Goal: Task Accomplishment & Management: Use online tool/utility

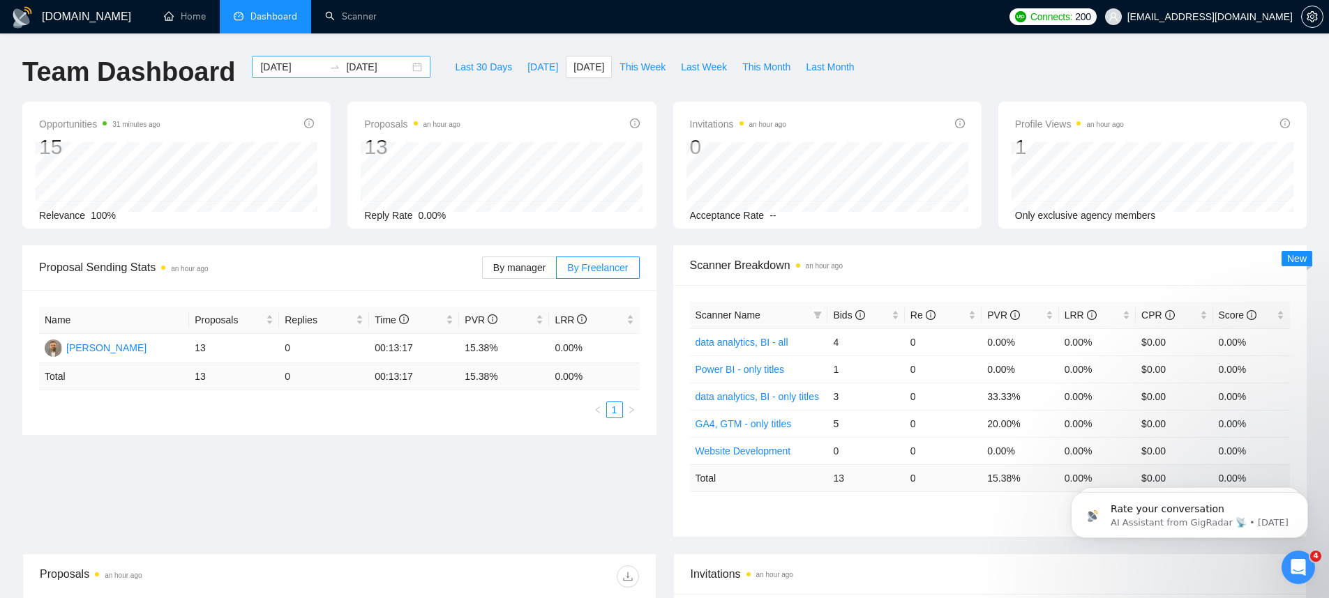
click at [301, 76] on div "2025-08-28 2025-08-28" at bounding box center [341, 67] width 179 height 22
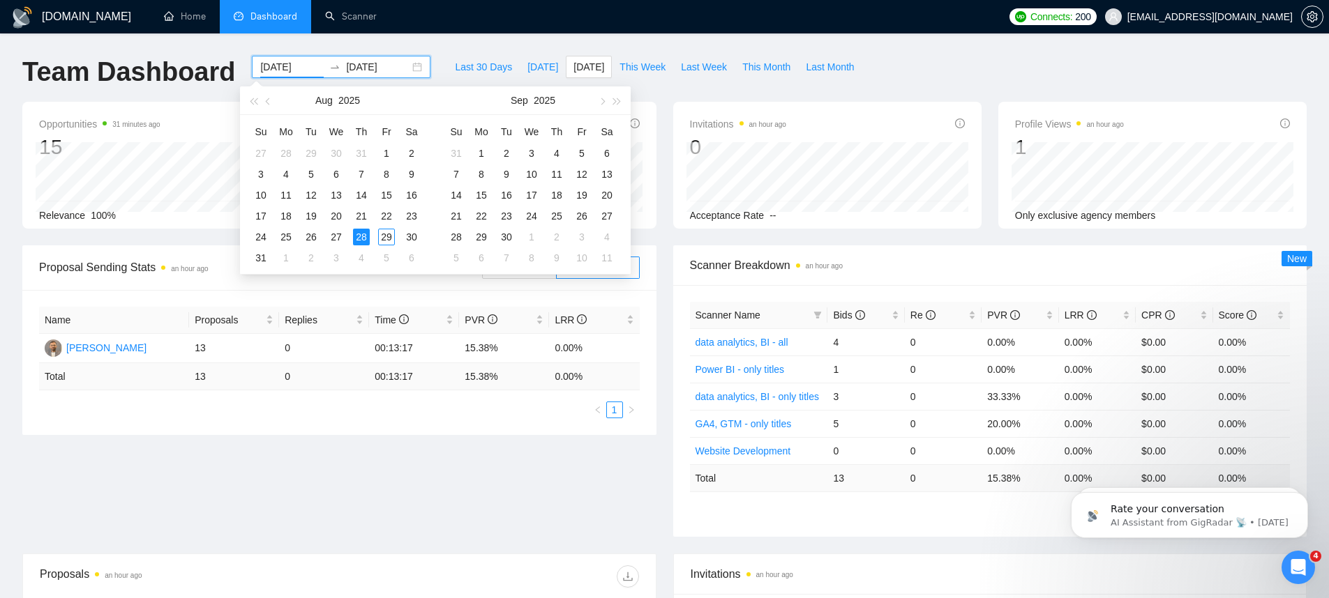
click at [299, 73] on input "2025-08-28" at bounding box center [291, 66] width 63 height 15
type input "2025-08-26"
click at [305, 236] on div "26" at bounding box center [311, 237] width 17 height 17
type input "2025-08-28"
click at [797, 102] on div "Invitations an hour ago 0 Acceptance Rate --" at bounding box center [827, 165] width 308 height 127
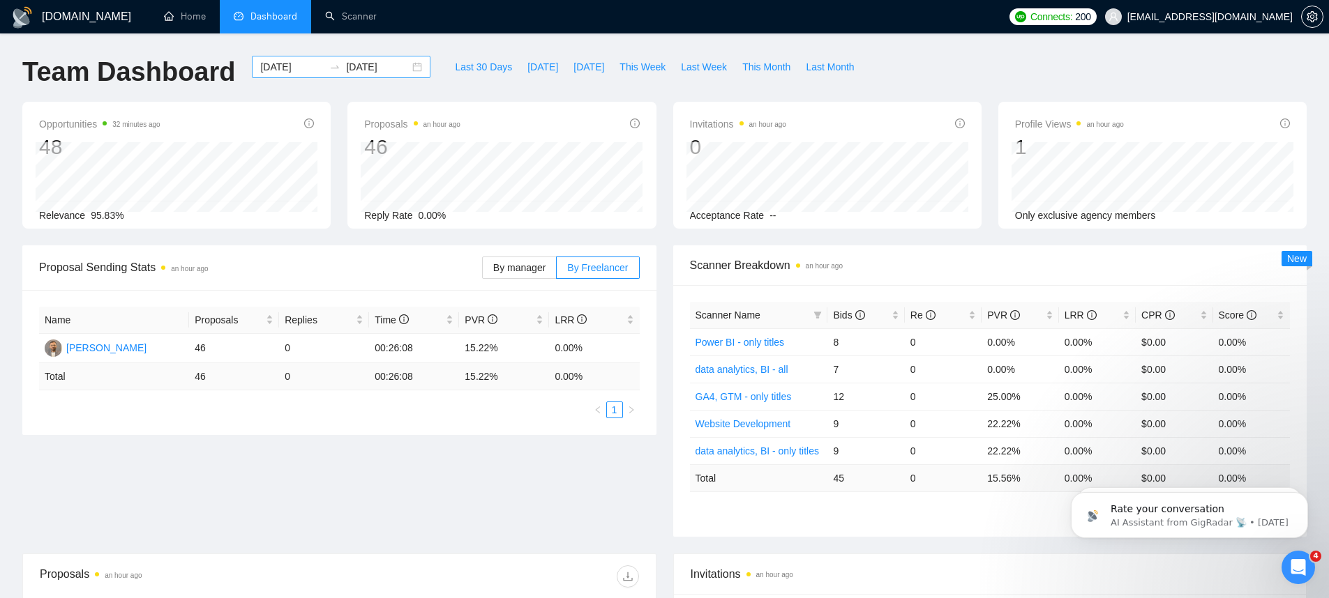
click at [299, 63] on input "2025-08-26" at bounding box center [291, 66] width 63 height 15
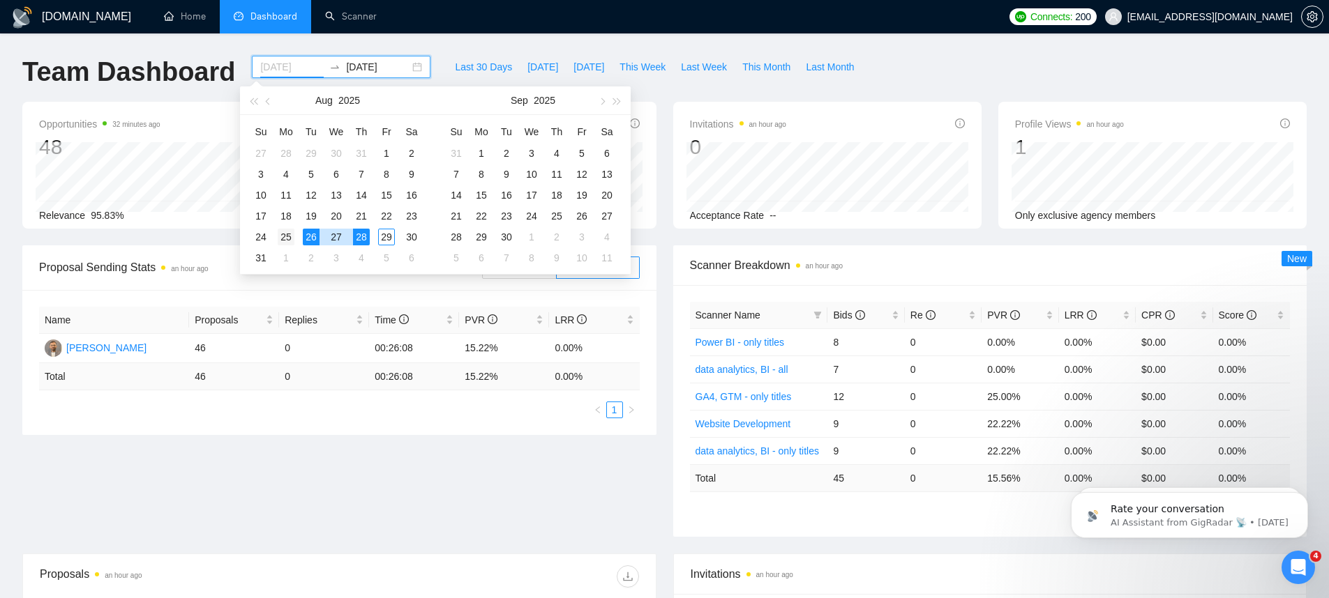
type input "2025-08-25"
click at [289, 236] on div "25" at bounding box center [286, 237] width 17 height 17
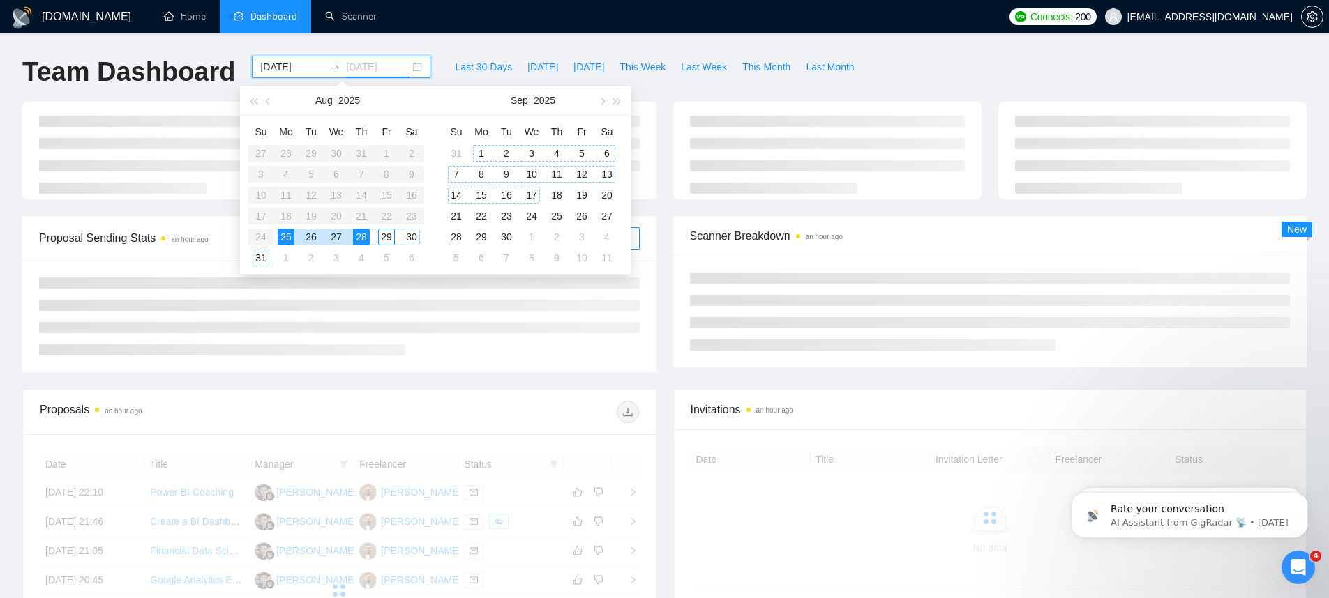
type input "2025-08-28"
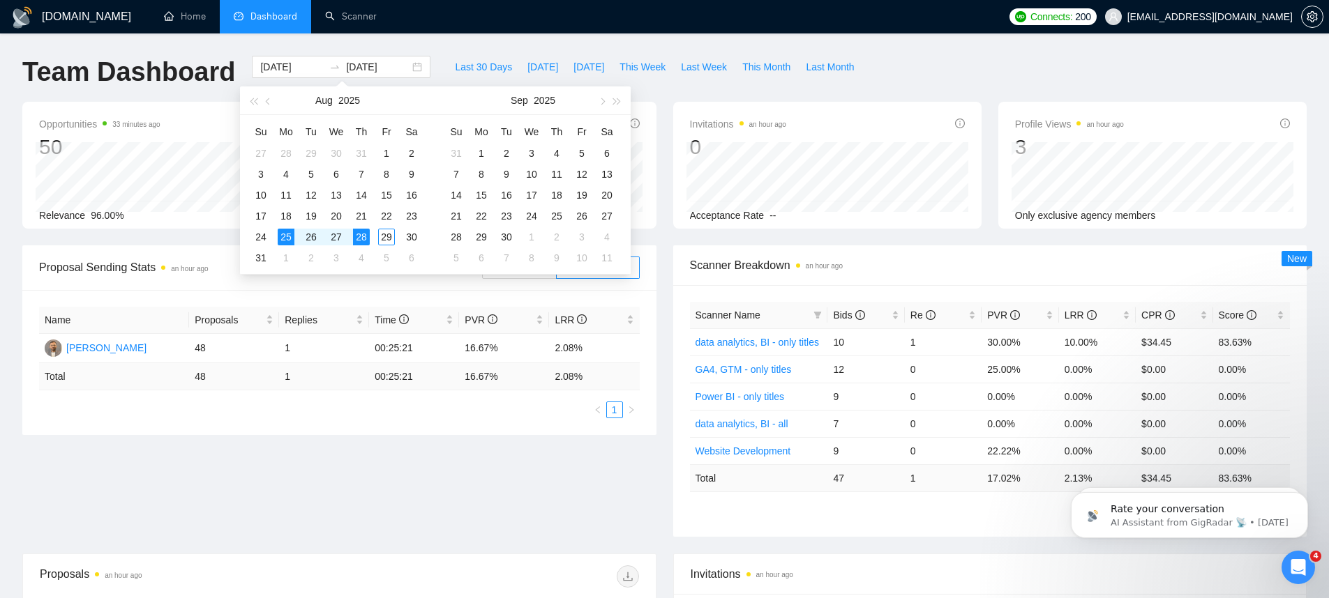
click at [702, 81] on div "Last 30 Days Today Yesterday This Week Last Week This Month Last Month" at bounding box center [654, 79] width 431 height 46
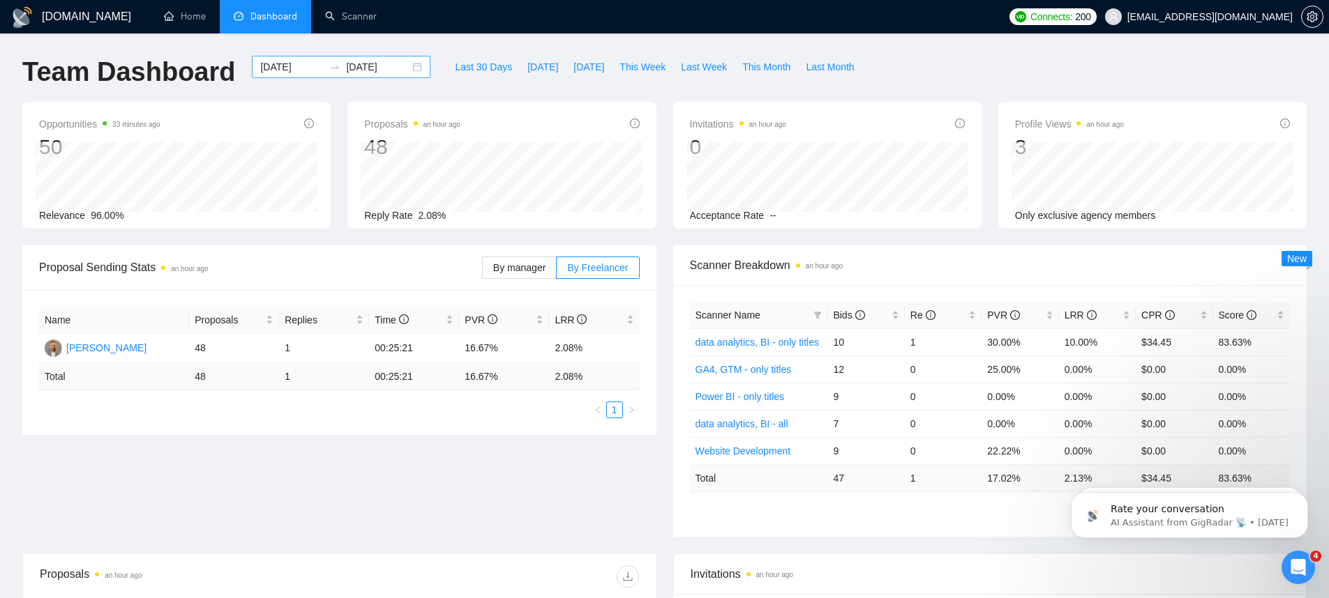
click at [298, 63] on input "2025-08-25" at bounding box center [291, 66] width 63 height 15
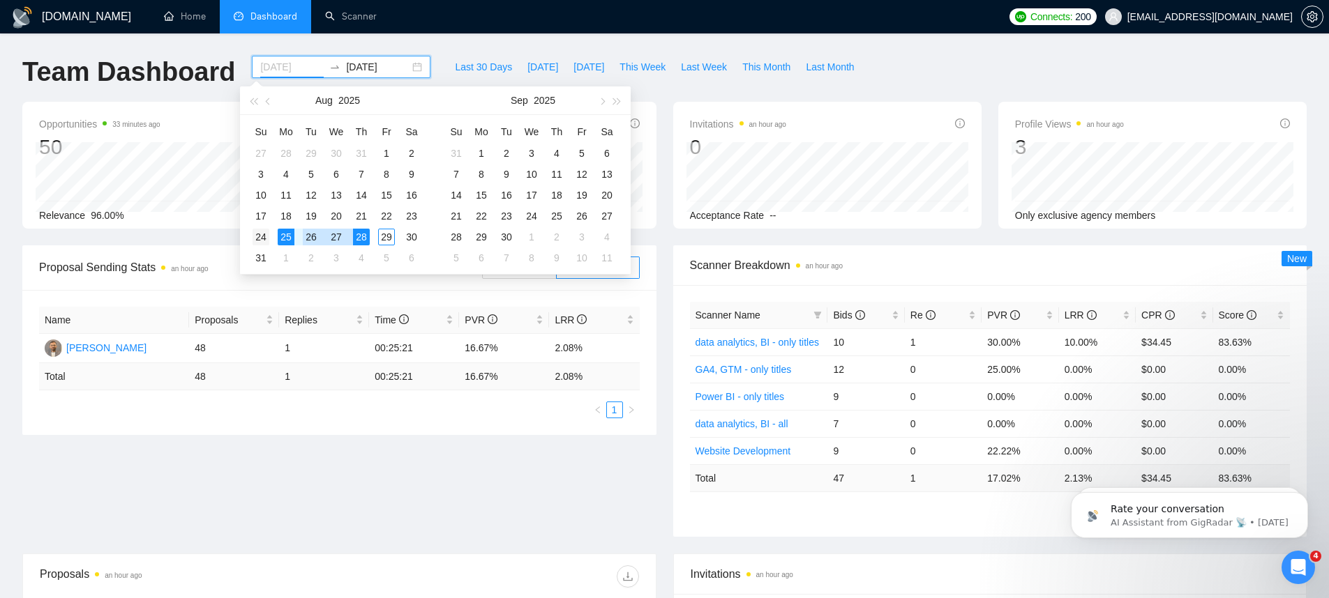
type input "2025-08-24"
click at [262, 235] on div "24" at bounding box center [260, 237] width 17 height 17
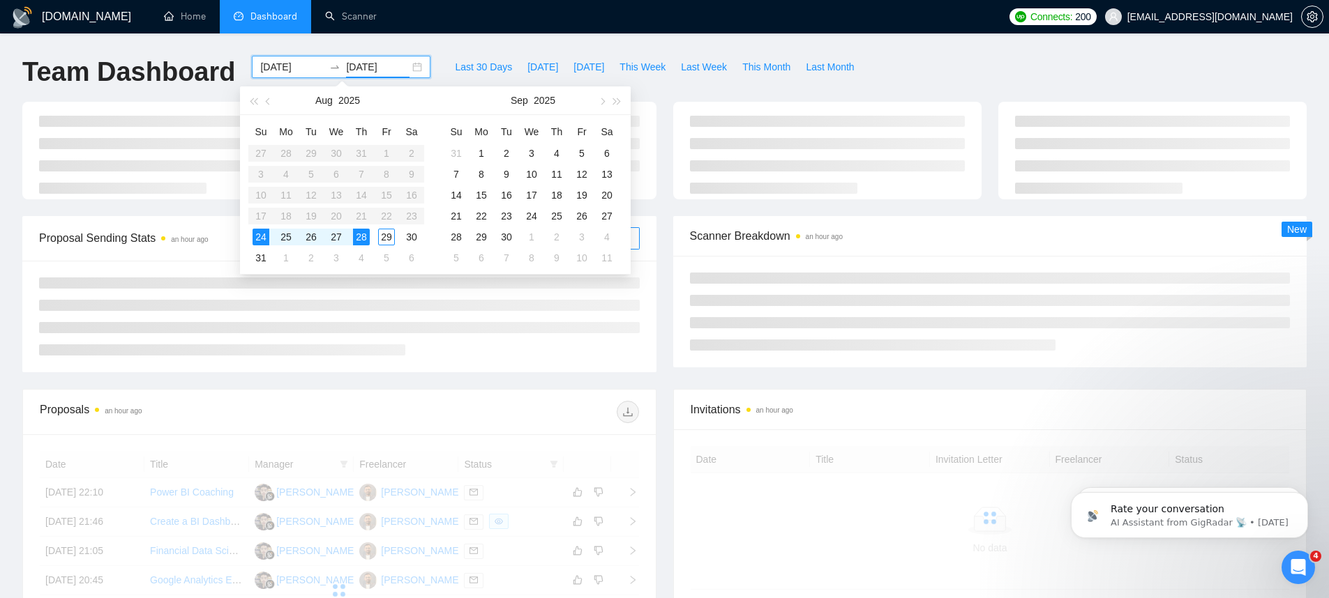
type input "2025-08-28"
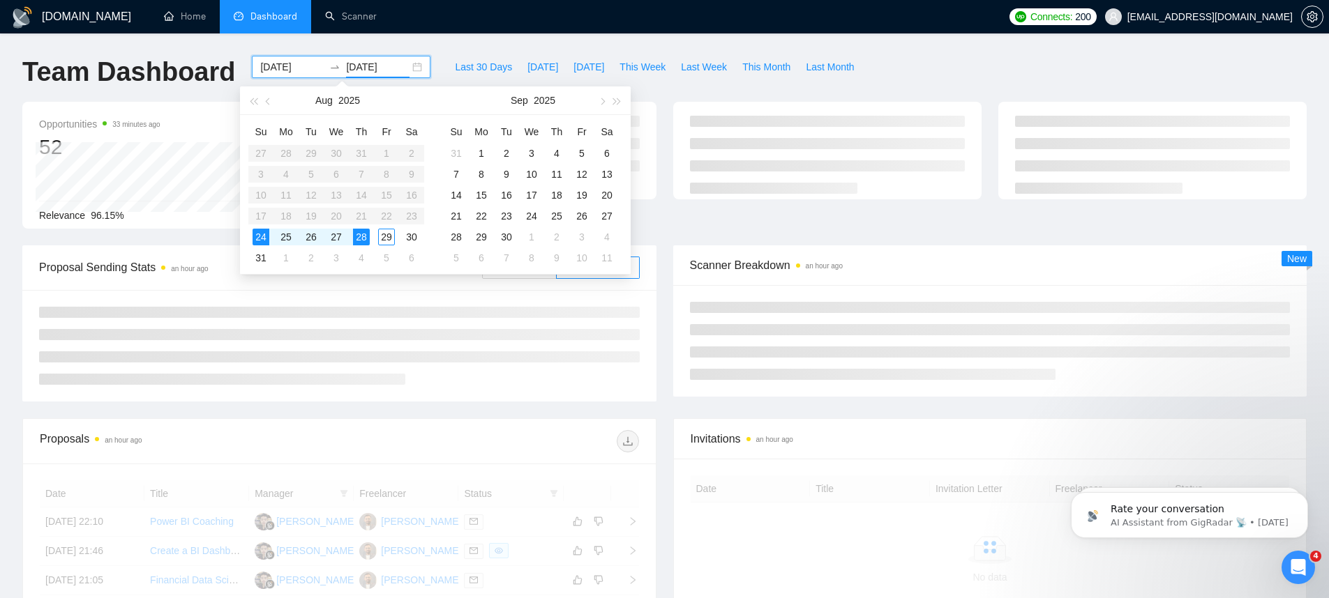
click at [584, 40] on div "GigRadar.io Home Dashboard Scanner Connects: 200 sagar@sranalytics.io Team Dash…" at bounding box center [664, 485] width 1329 height 970
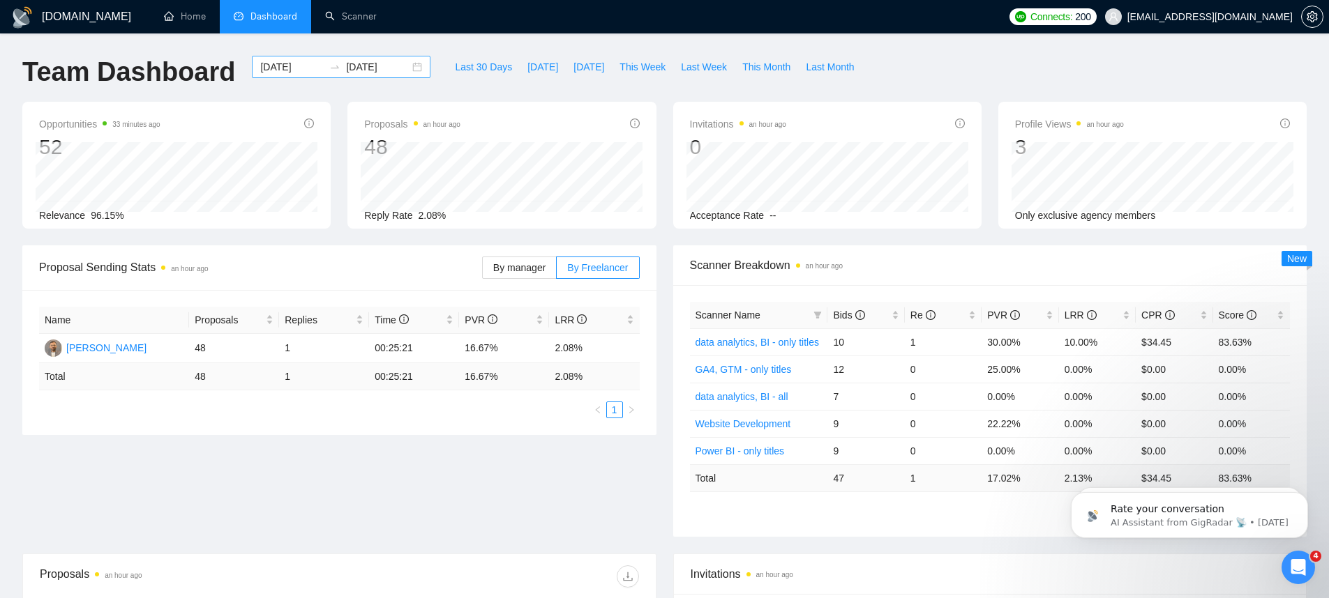
click at [324, 72] on div at bounding box center [335, 66] width 22 height 11
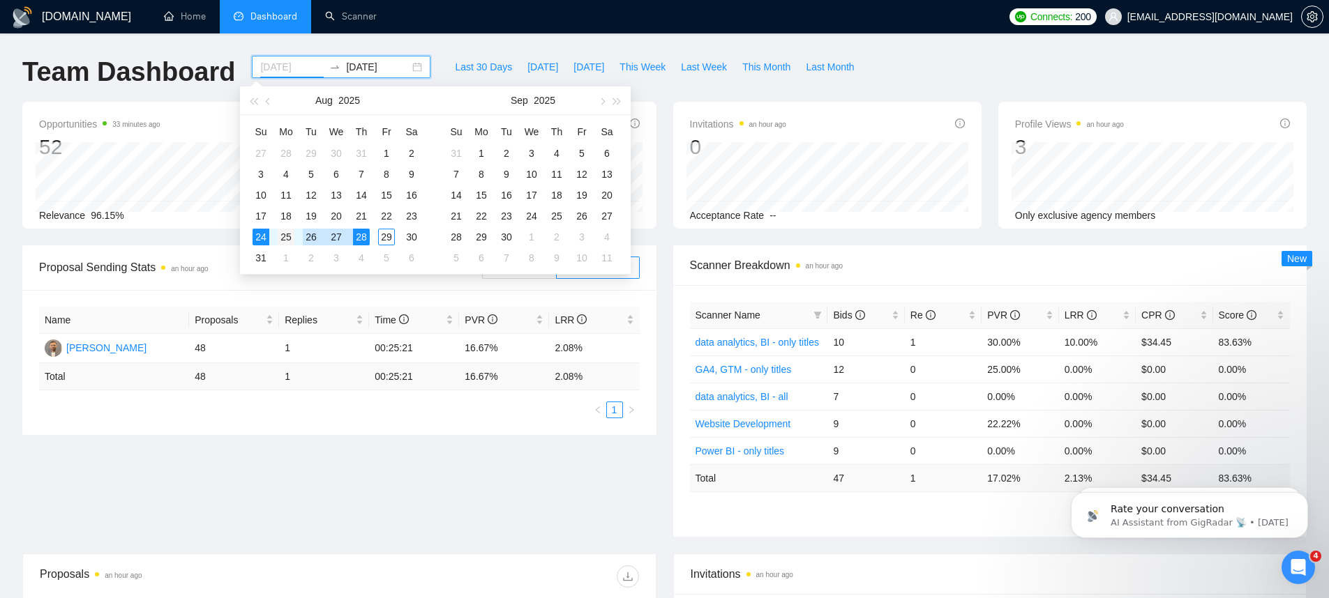
type input "2025-08-25"
click at [284, 236] on div "25" at bounding box center [286, 237] width 17 height 17
click at [285, 239] on div "25" at bounding box center [286, 237] width 17 height 17
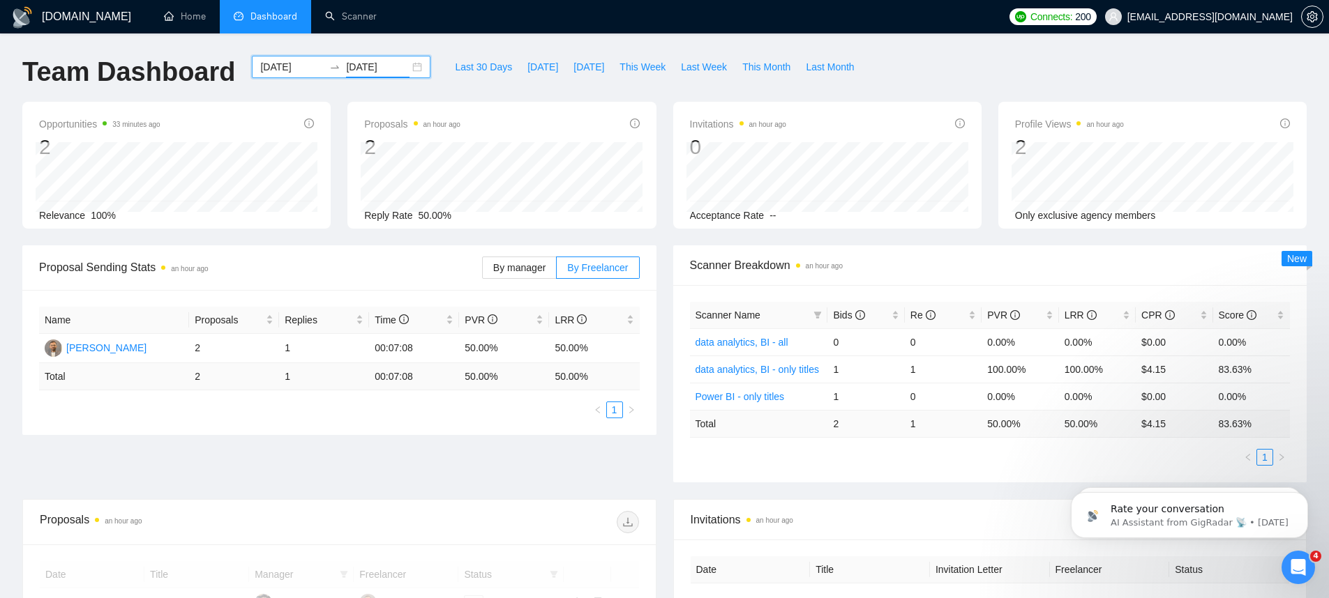
click at [397, 67] on input "2025-08-25" at bounding box center [377, 66] width 63 height 15
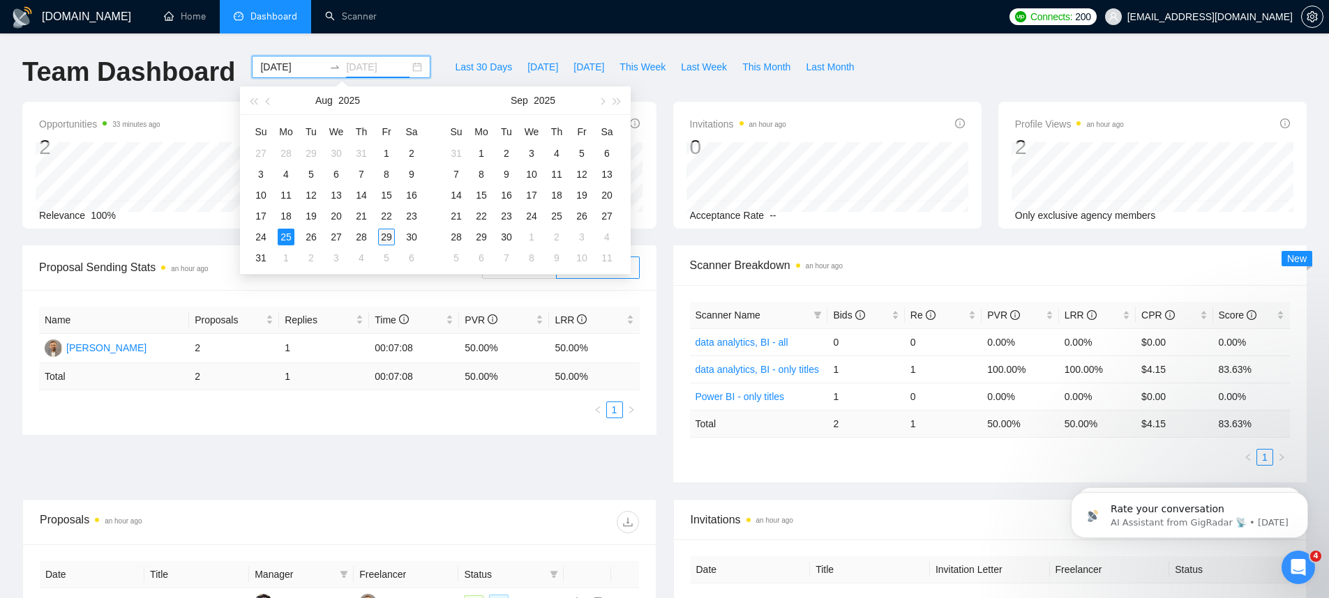
type input "2025-08-29"
click at [391, 234] on div "29" at bounding box center [386, 237] width 17 height 17
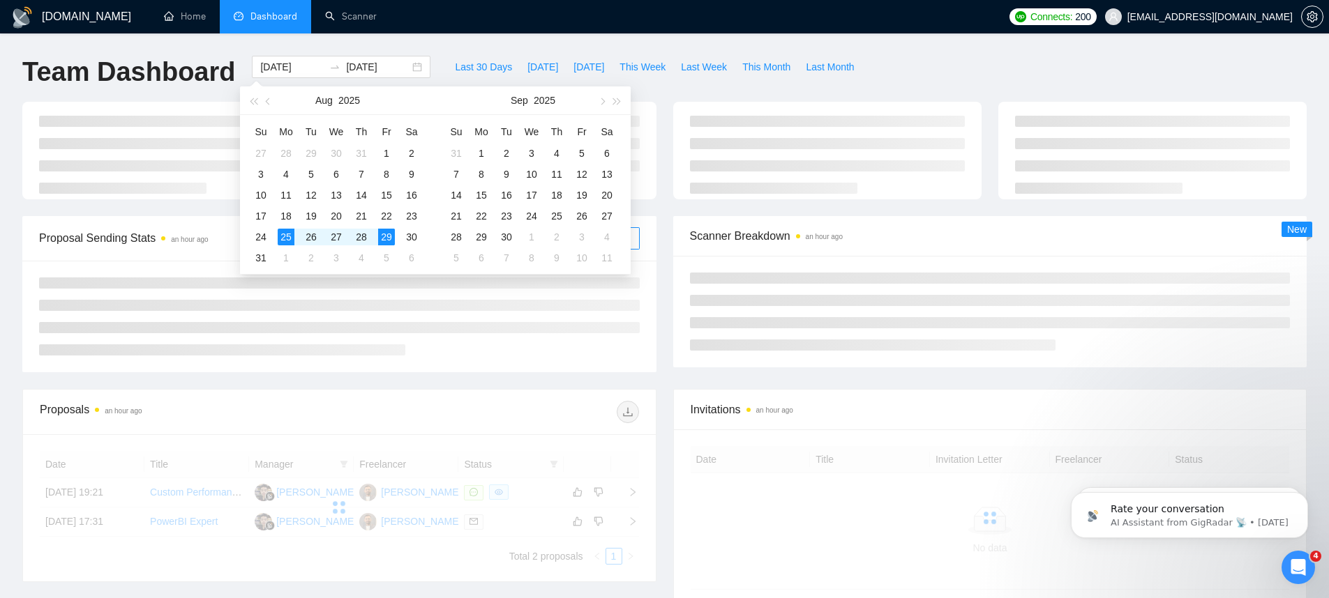
click at [796, 100] on div "Last 30 Days Today Yesterday This Week Last Week This Month Last Month" at bounding box center [654, 79] width 431 height 46
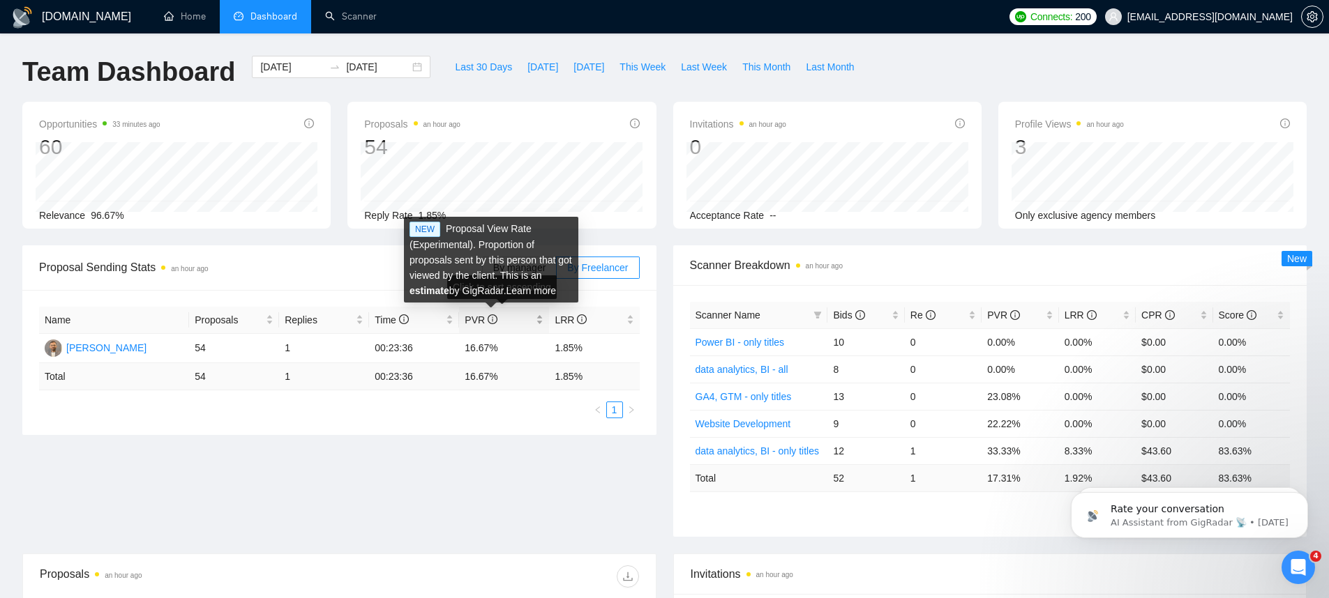
click at [494, 322] on icon "info-circle" at bounding box center [492, 320] width 10 height 10
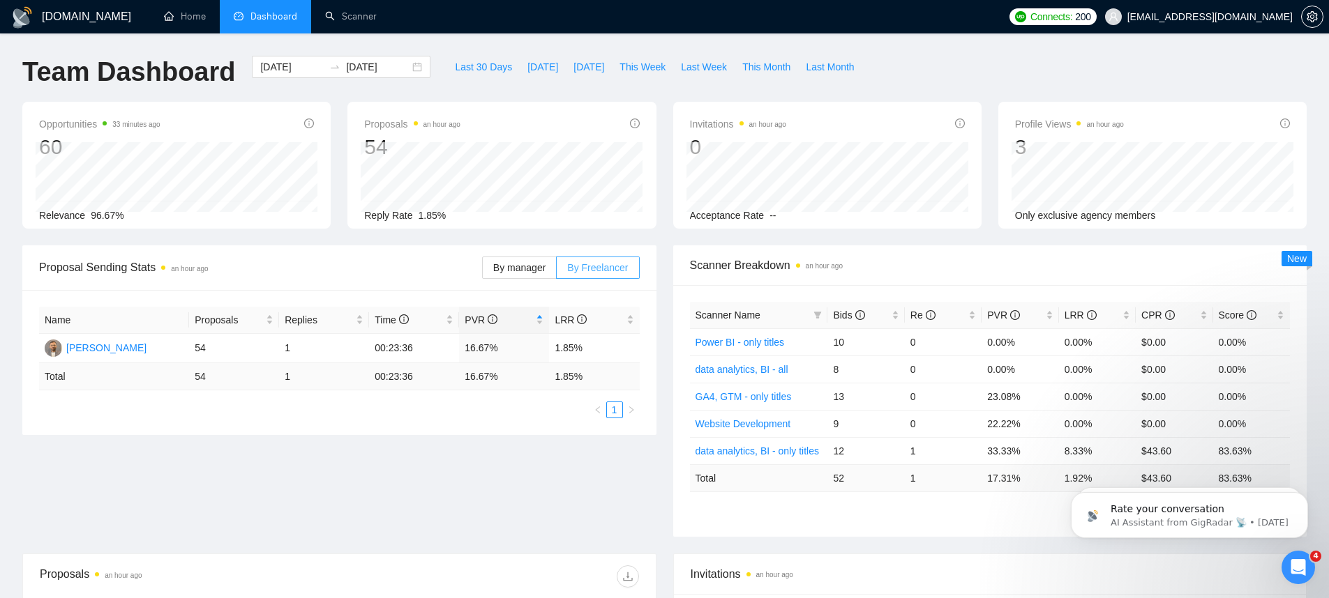
click at [633, 275] on span at bounding box center [598, 267] width 82 height 21
click at [557, 271] on input "By Freelancer" at bounding box center [557, 271] width 0 height 0
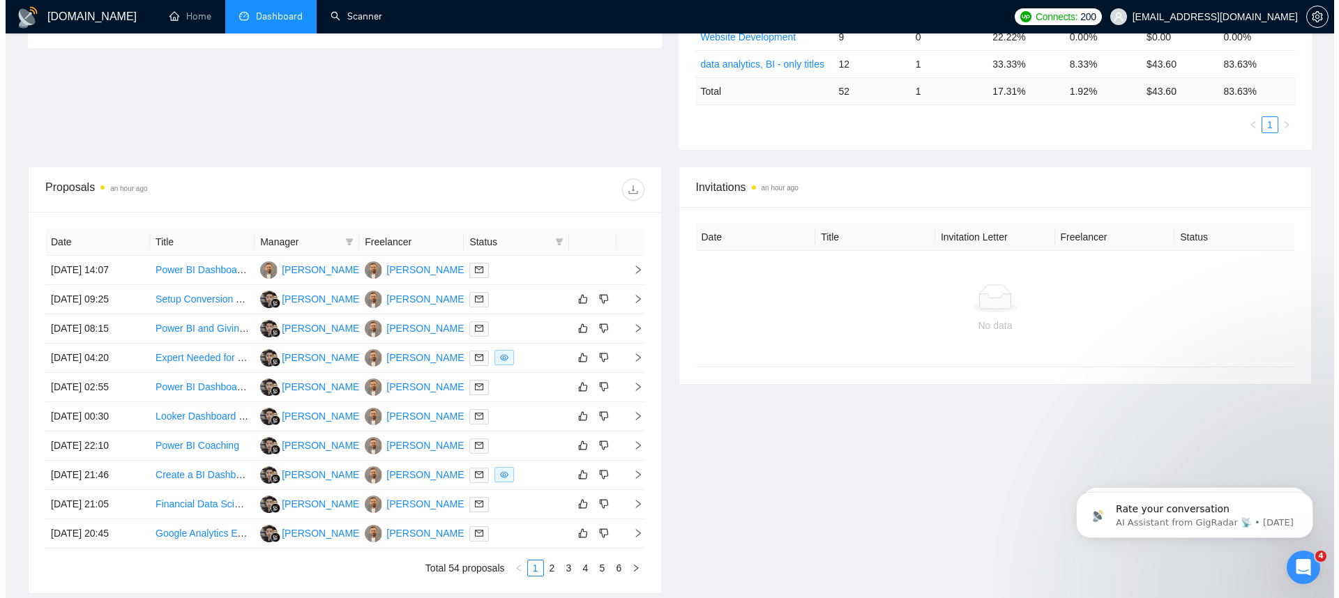
scroll to position [396, 0]
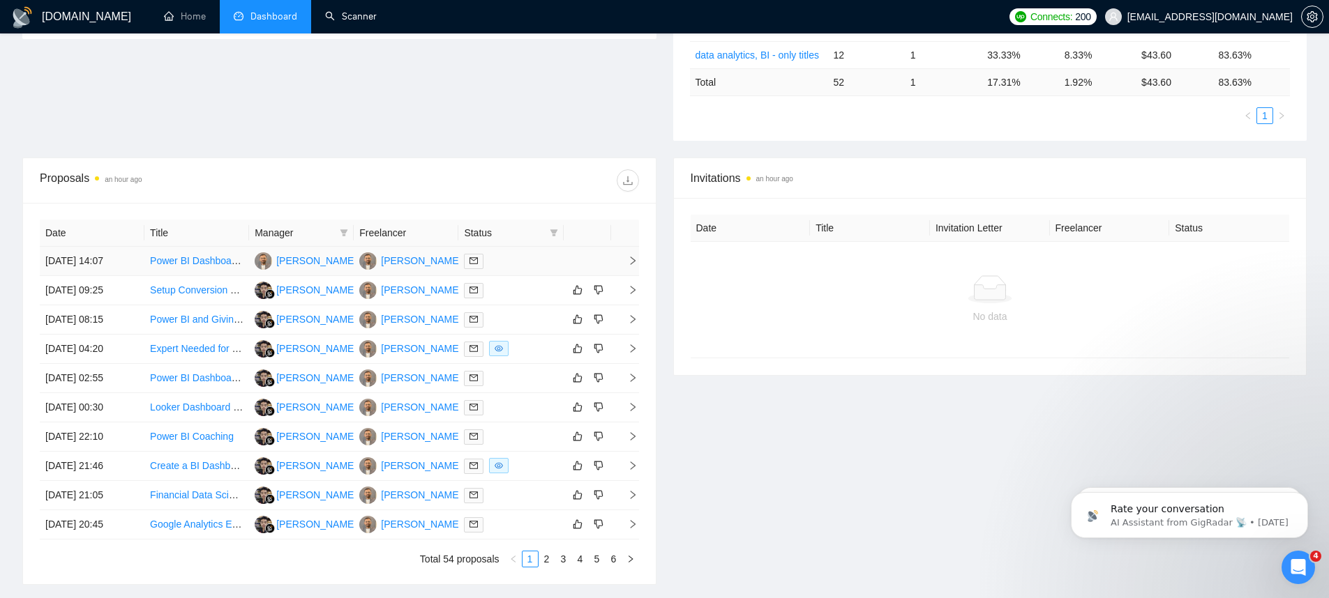
click at [215, 264] on link "Power BI Dashboard Design for Healthcare" at bounding box center [243, 260] width 187 height 11
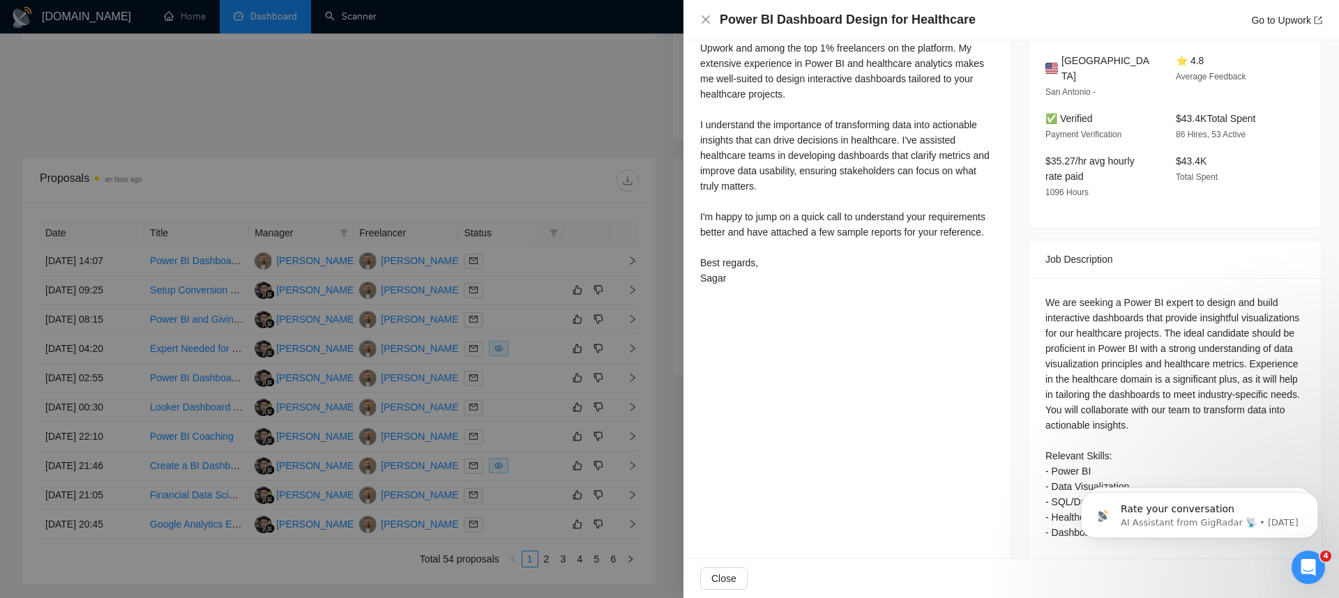
scroll to position [386, 0]
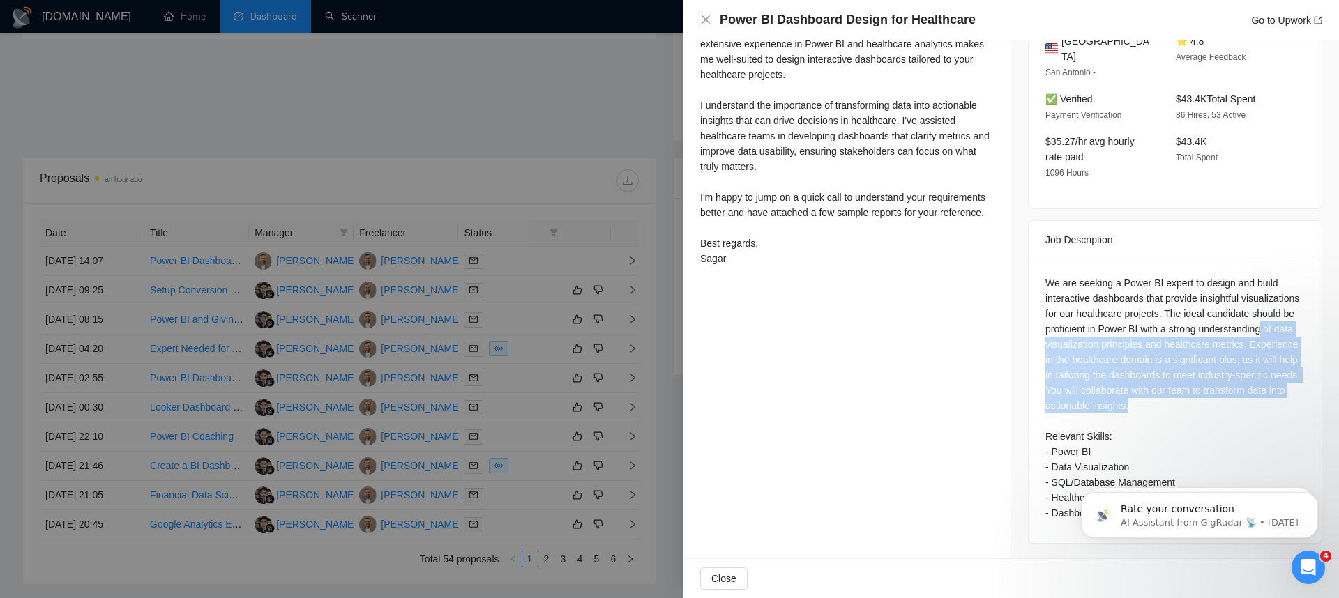
drag, startPoint x: 1103, startPoint y: 325, endPoint x: 1274, endPoint y: 399, distance: 186.8
click at [1274, 399] on div "We are seeking a Power BI expert to design and build interactive dashboards tha…" at bounding box center [1174, 397] width 259 height 245
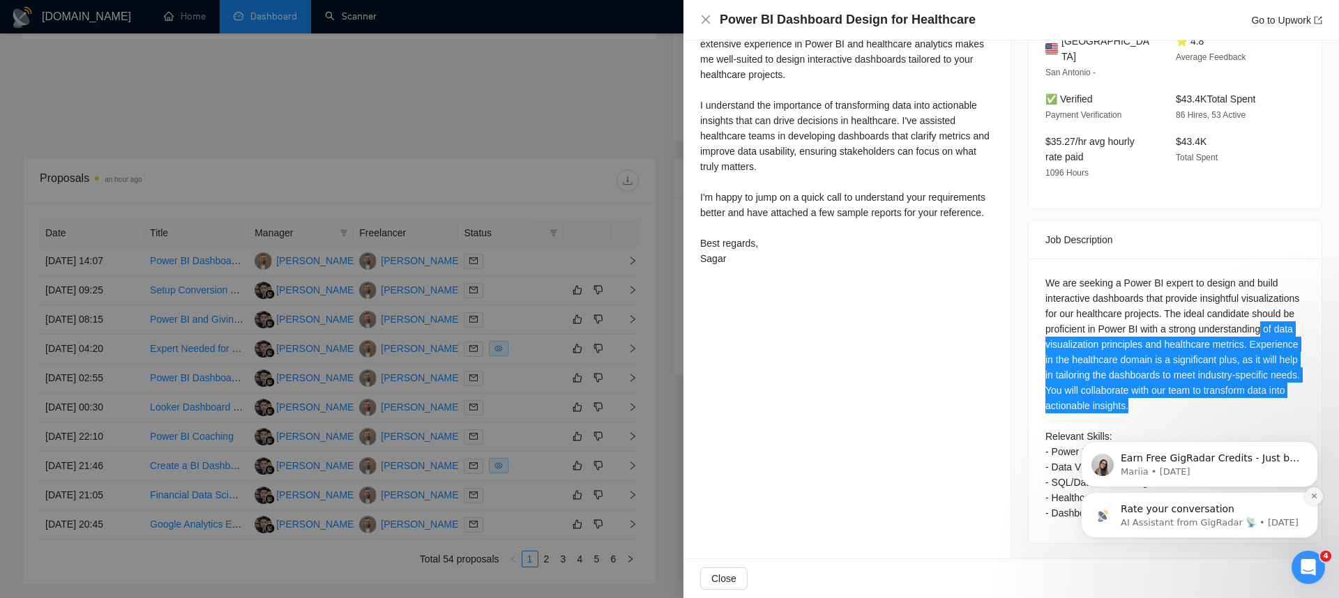
click at [1312, 496] on icon "Dismiss notification" at bounding box center [1314, 496] width 8 height 8
click at [1317, 495] on icon "Dismiss notification" at bounding box center [1314, 496] width 8 height 8
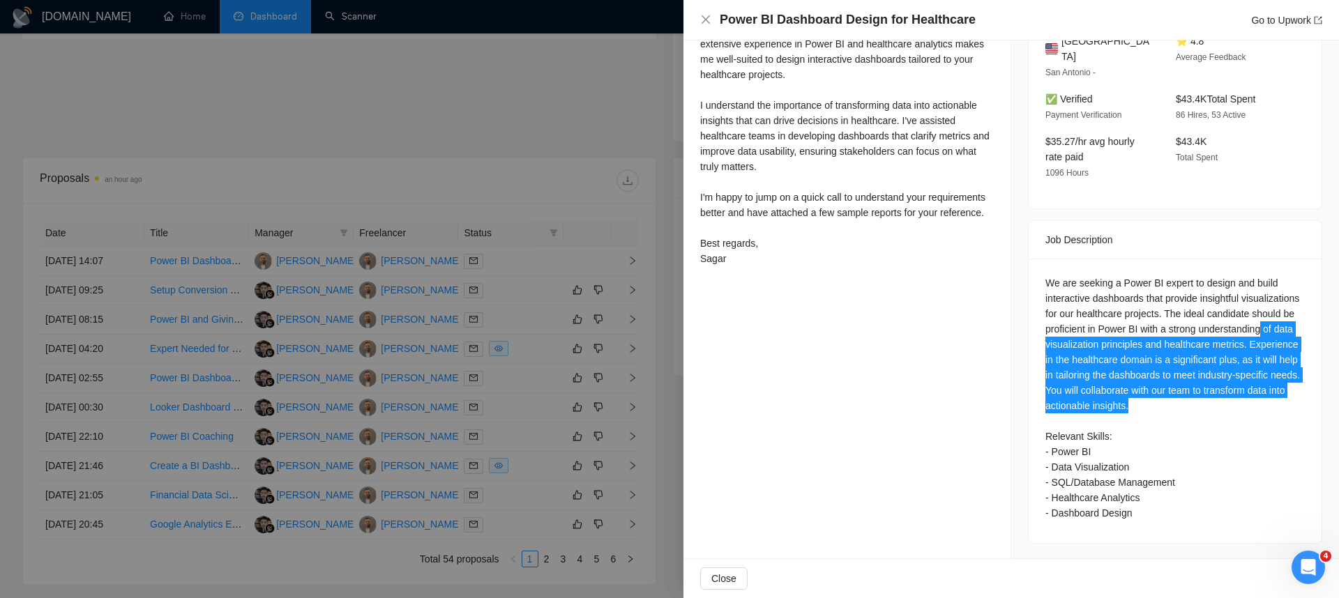
scroll to position [254, 0]
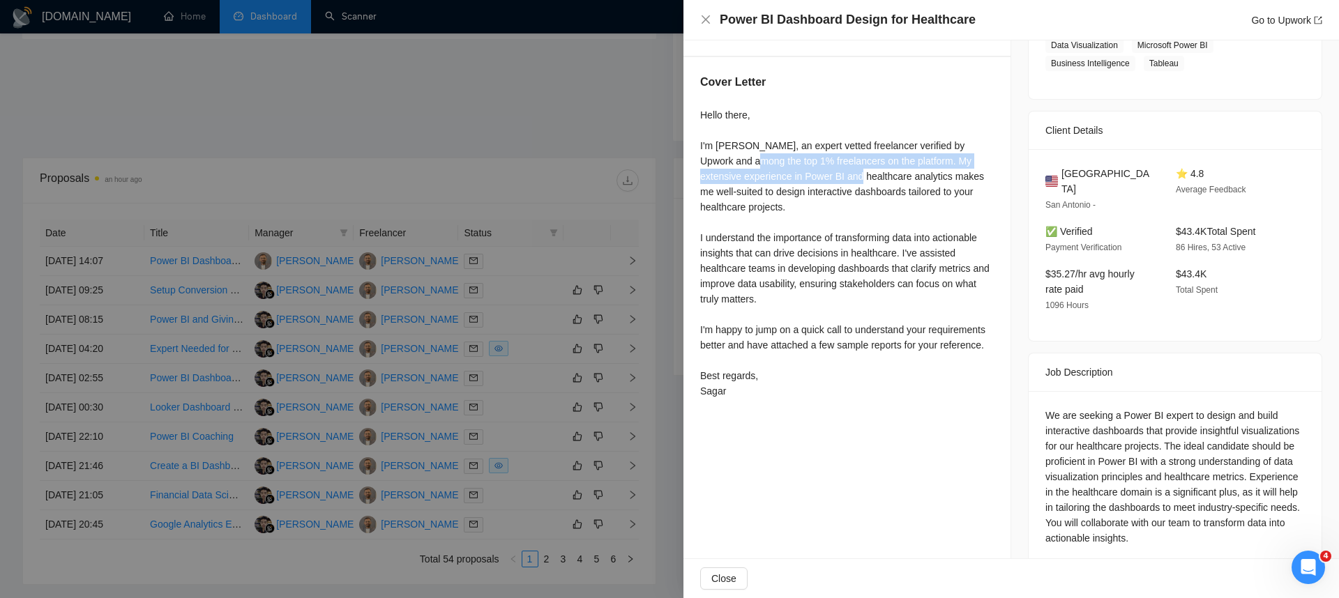
drag, startPoint x: 765, startPoint y: 195, endPoint x: 863, endPoint y: 202, distance: 98.5
click at [863, 202] on div "Hello there, I'm Sagar Rabadia, an expert vetted freelancer verified by Upwork …" at bounding box center [847, 253] width 294 height 292
click at [864, 202] on div "Hello there, I'm Sagar Rabadia, an expert vetted freelancer verified by Upwork …" at bounding box center [847, 253] width 294 height 292
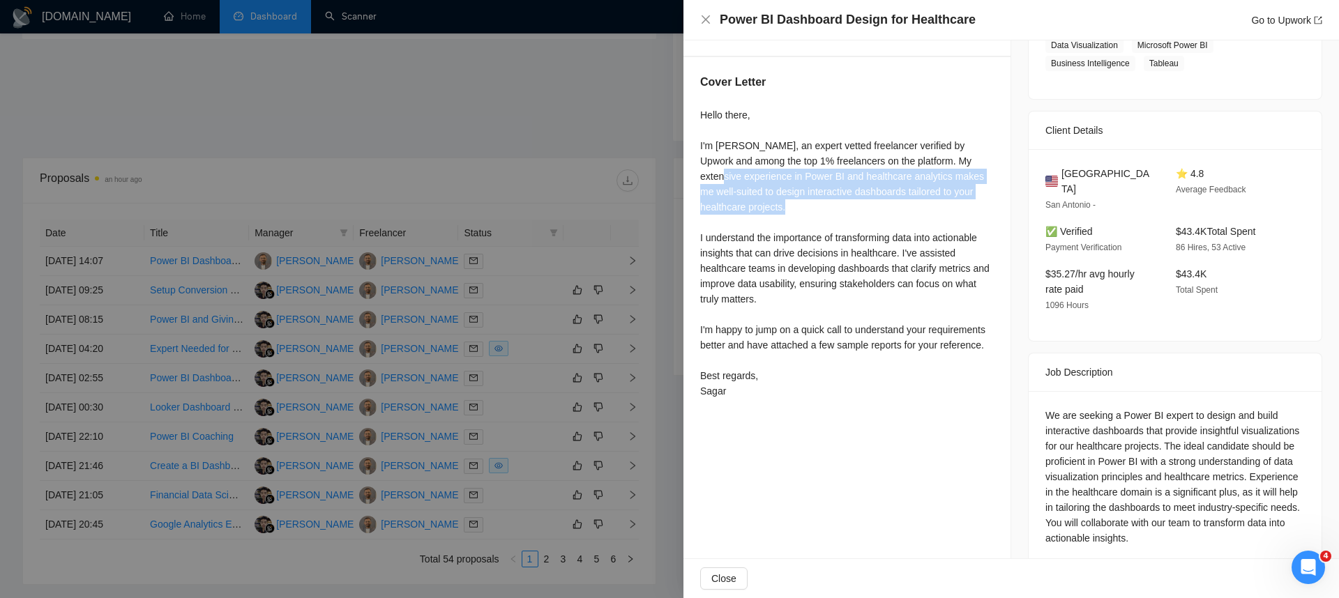
drag, startPoint x: 725, startPoint y: 206, endPoint x: 910, endPoint y: 232, distance: 187.2
click at [910, 232] on div "Hello there, I'm Sagar Rabadia, an expert vetted freelancer verified by Upwork …" at bounding box center [847, 253] width 294 height 292
drag, startPoint x: 709, startPoint y: 232, endPoint x: 884, endPoint y: 245, distance: 175.5
click at [884, 245] on div "Hello there, I'm Sagar Rabadia, an expert vetted freelancer verified by Upwork …" at bounding box center [847, 253] width 294 height 292
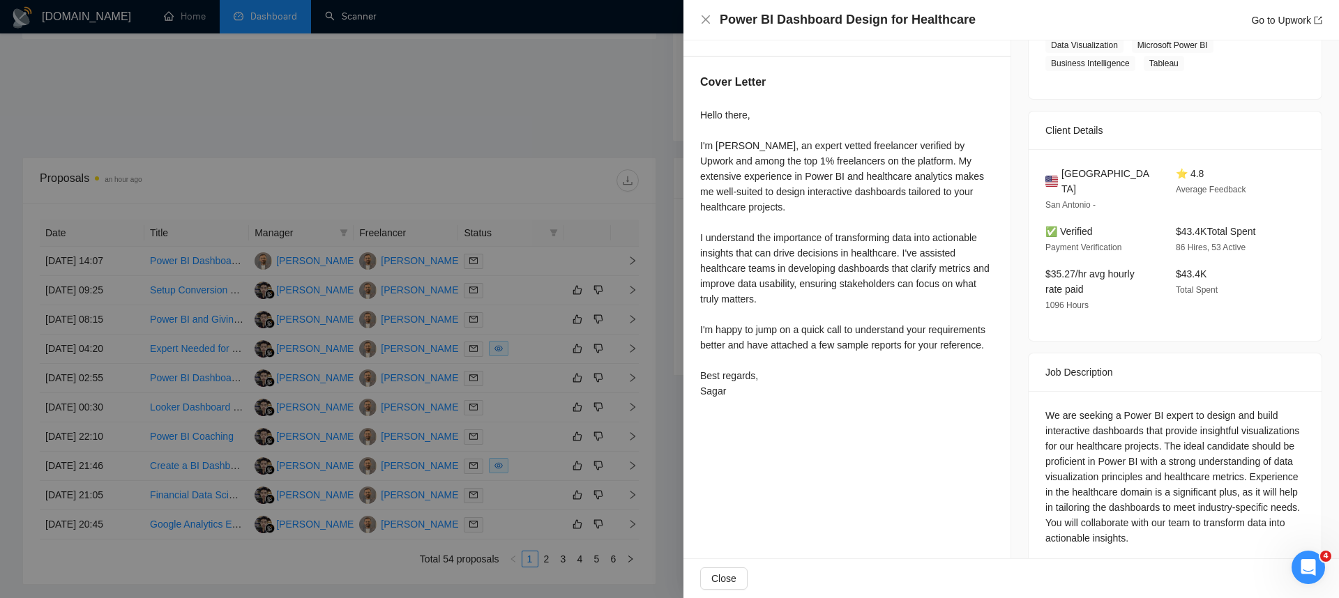
click at [884, 242] on div "Hello there, I'm Sagar Rabadia, an expert vetted freelancer verified by Upwork …" at bounding box center [847, 253] width 294 height 292
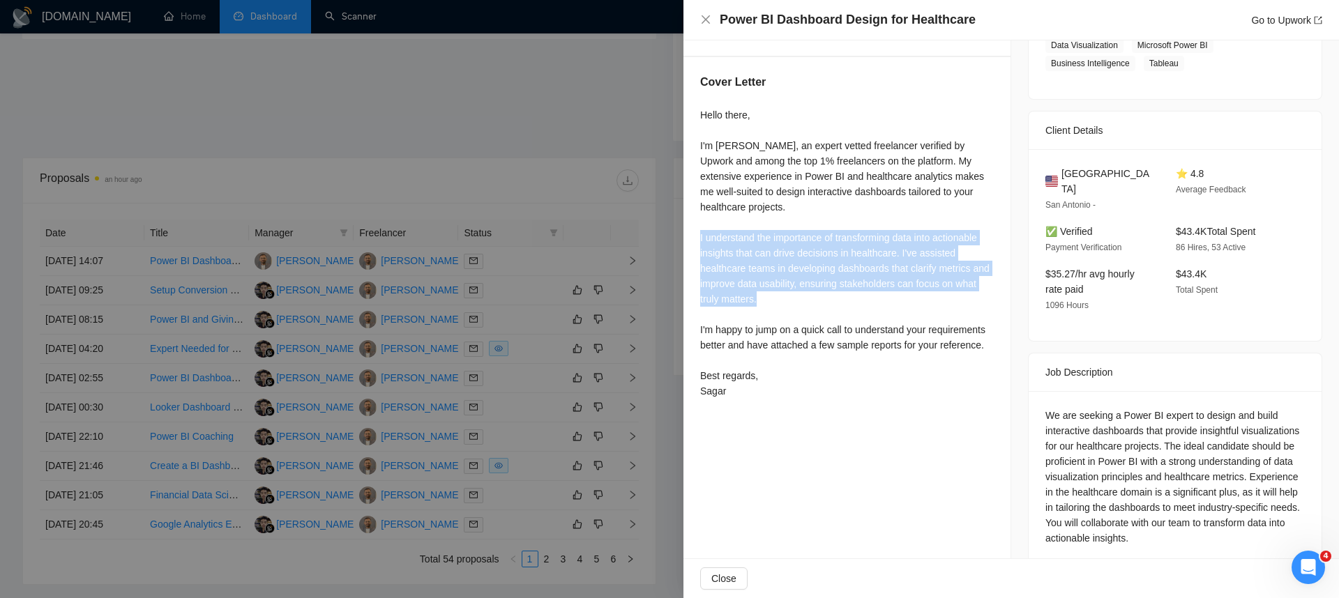
drag, startPoint x: 699, startPoint y: 271, endPoint x: 961, endPoint y: 336, distance: 270.3
click at [961, 336] on div "Cover Letter Hello there, I'm Sagar Rabadia, an expert vetted freelancer verifi…" at bounding box center [846, 239] width 327 height 364
click at [961, 336] on div "Hello there, I'm Sagar Rabadia, an expert vetted freelancer verified by Upwork …" at bounding box center [847, 253] width 294 height 292
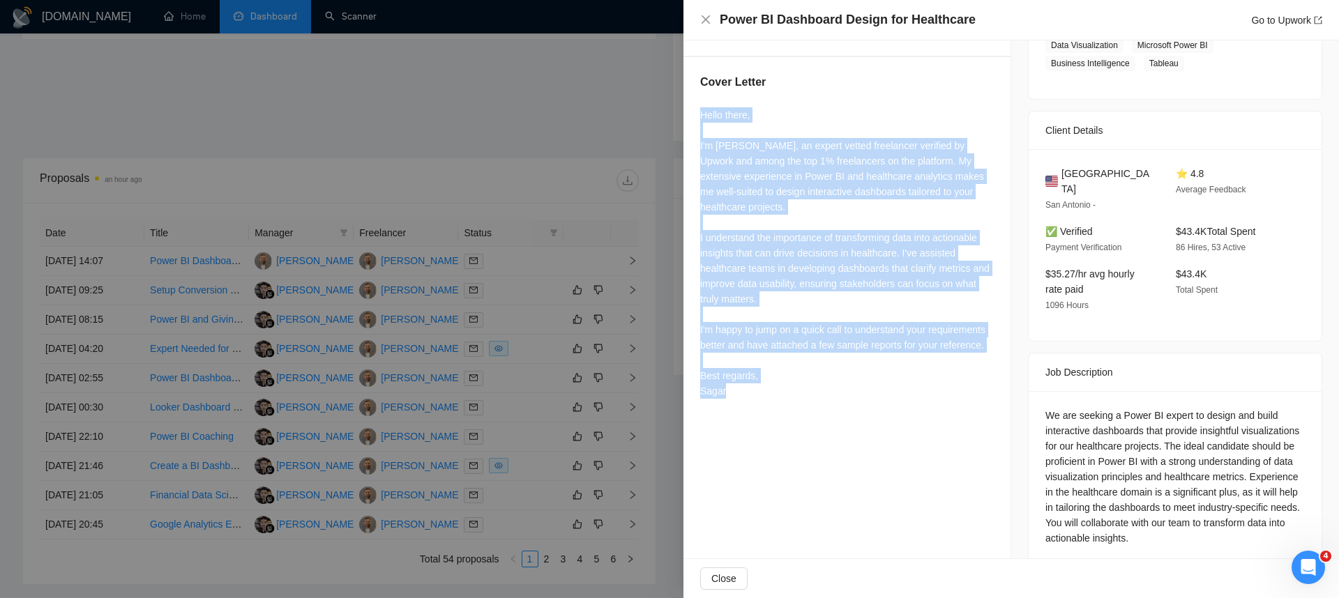
drag, startPoint x: 726, startPoint y: 331, endPoint x: 696, endPoint y: 146, distance: 187.9
click at [696, 146] on div "Cover Letter Hello there, I'm Sagar Rabadia, an expert vetted freelancer verifi…" at bounding box center [846, 239] width 327 height 364
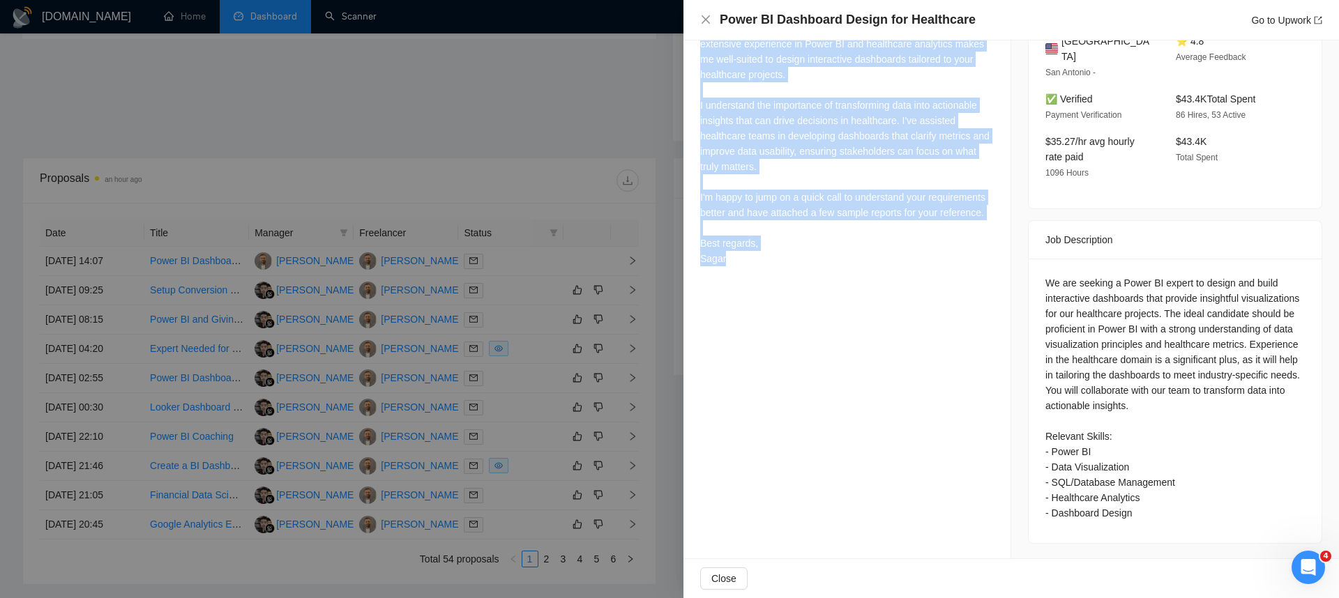
click at [901, 369] on div "Proposal Details Date: 29 Aug, 2025 14:07 Status: Sent Manager: Sagar Khimjibha…" at bounding box center [847, 107] width 328 height 907
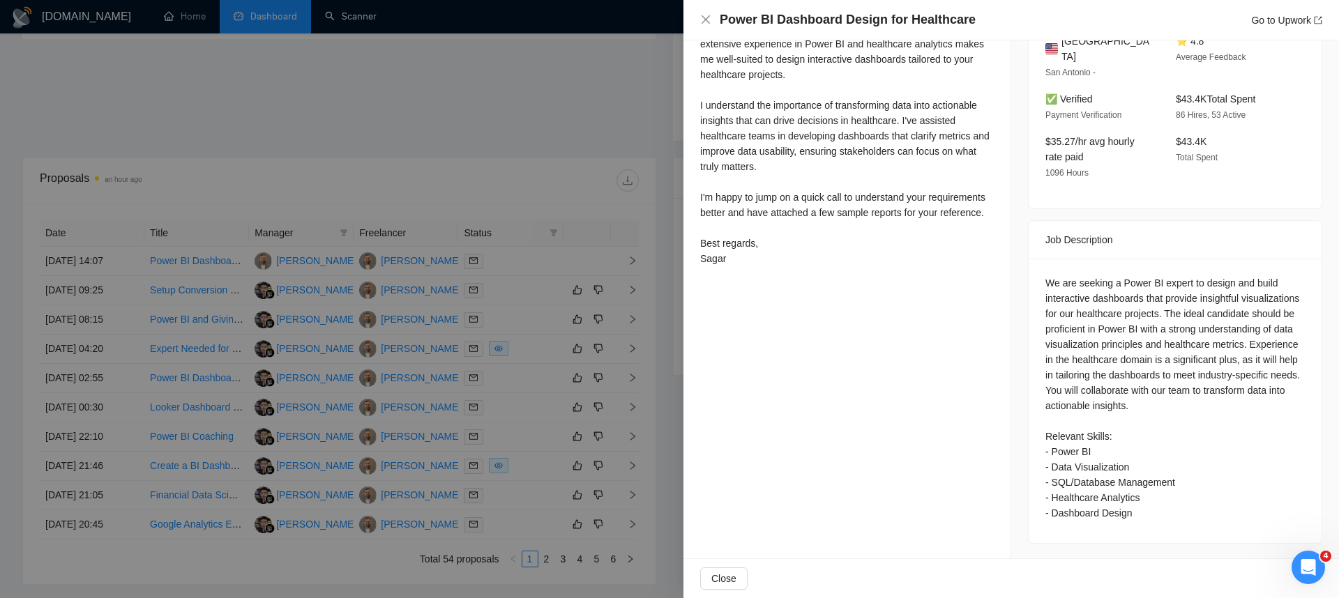
scroll to position [0, 0]
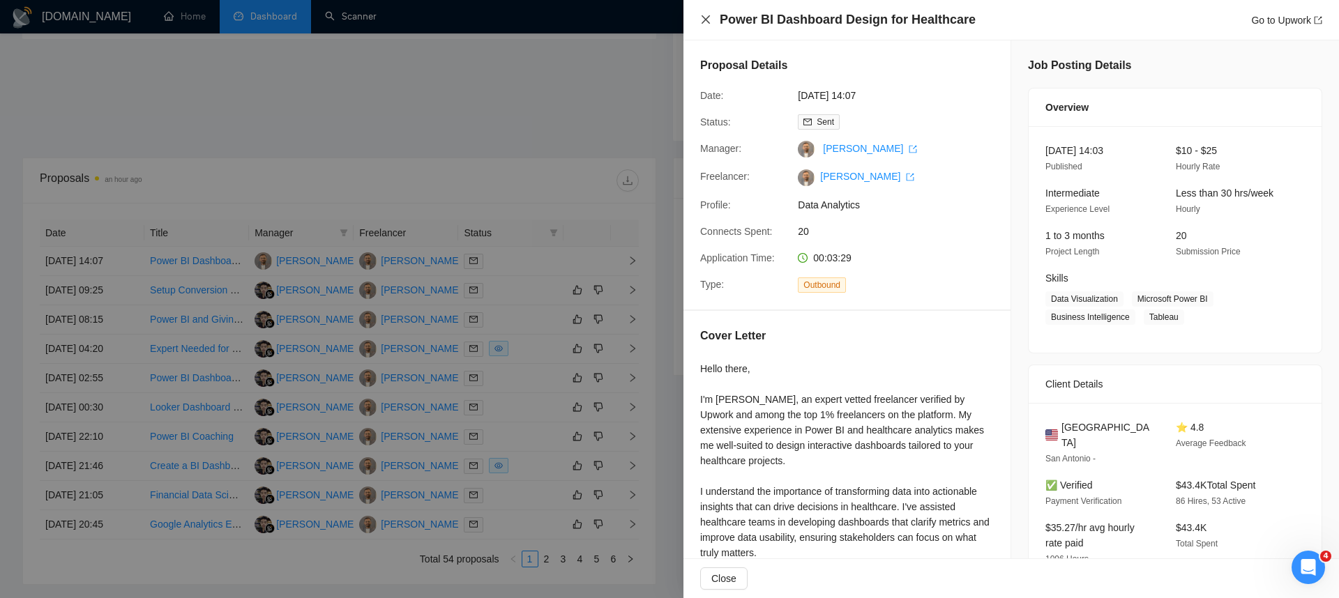
click at [710, 24] on icon "close" at bounding box center [705, 19] width 11 height 11
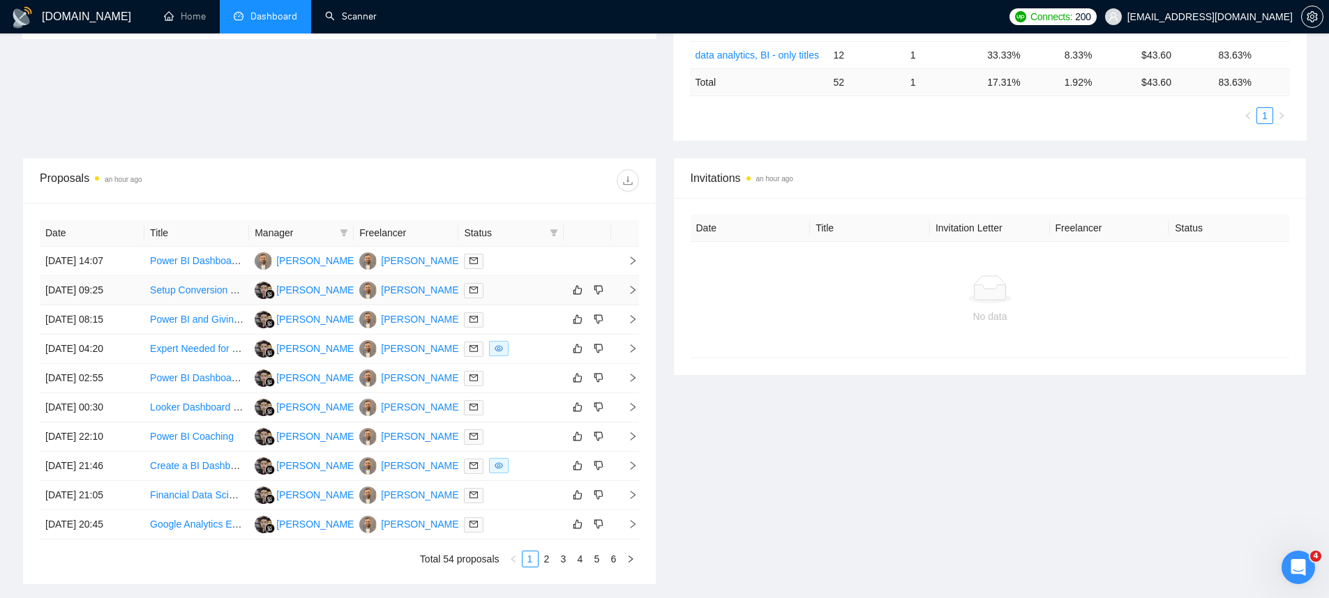
click at [197, 285] on link "Setup Conversion Tracking on GTM for Meta and GA" at bounding box center [264, 290] width 229 height 11
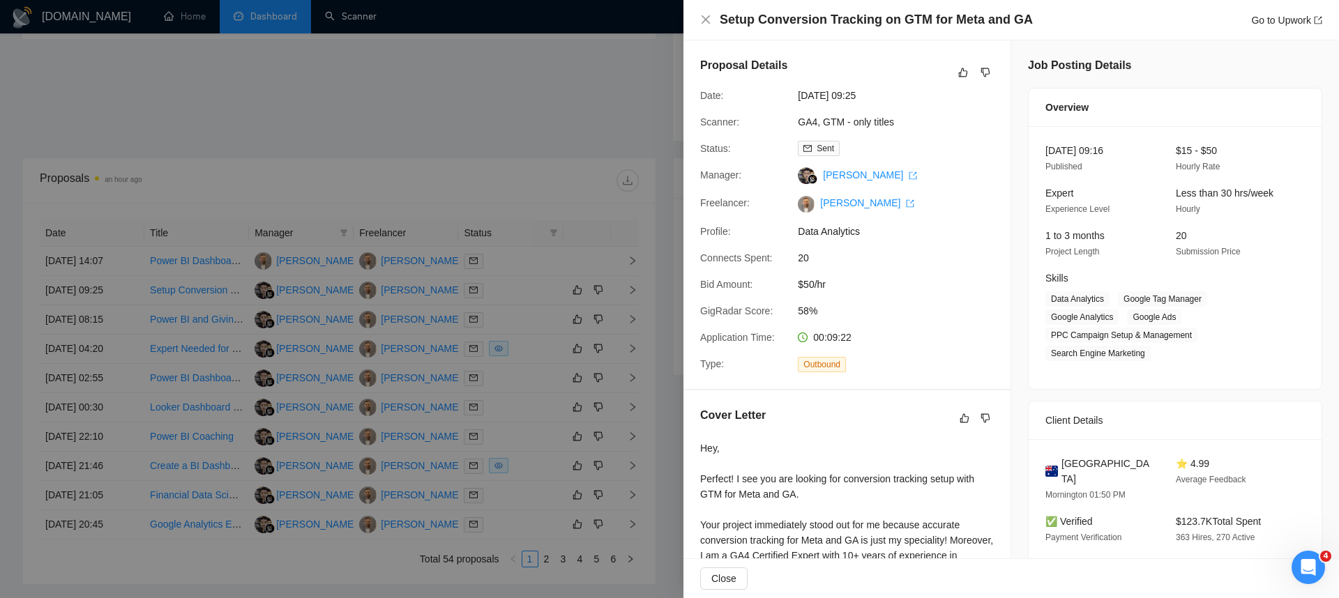
scroll to position [274, 0]
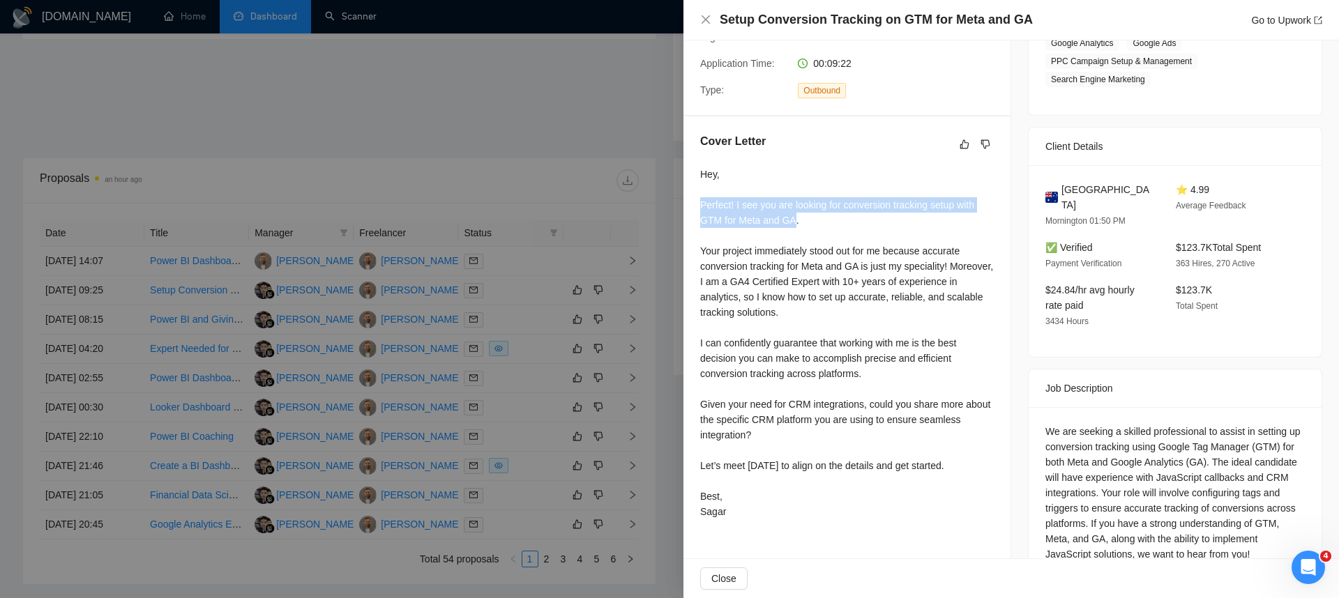
drag, startPoint x: 695, startPoint y: 221, endPoint x: 796, endPoint y: 229, distance: 101.5
click at [796, 229] on div "Cover Letter Hey, Perfect! I see you are looking for conversion tracking setup …" at bounding box center [846, 328] width 327 height 425
click at [796, 229] on div "Hey, Perfect! I see you are looking for conversion tracking setup with GTM for …" at bounding box center [847, 343] width 294 height 353
drag, startPoint x: 811, startPoint y: 223, endPoint x: 895, endPoint y: 228, distance: 84.5
click at [895, 228] on div "Hey, Perfect! I see you are looking for conversion tracking setup with GTM for …" at bounding box center [847, 343] width 294 height 353
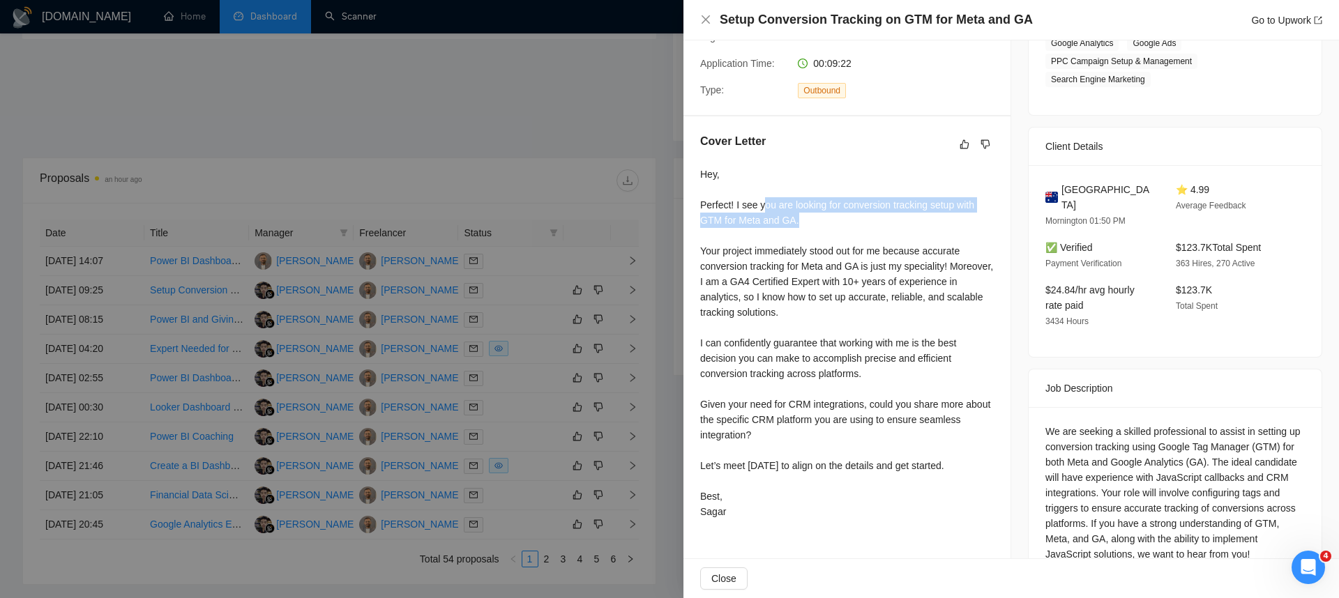
click at [895, 228] on div "Hey, Perfect! I see you are looking for conversion tracking setup with GTM for …" at bounding box center [847, 343] width 294 height 353
drag, startPoint x: 729, startPoint y: 233, endPoint x: 819, endPoint y: 233, distance: 90.7
click at [819, 233] on div "Hey, Perfect! I see you are looking for conversion tracking setup with GTM for …" at bounding box center [847, 343] width 294 height 353
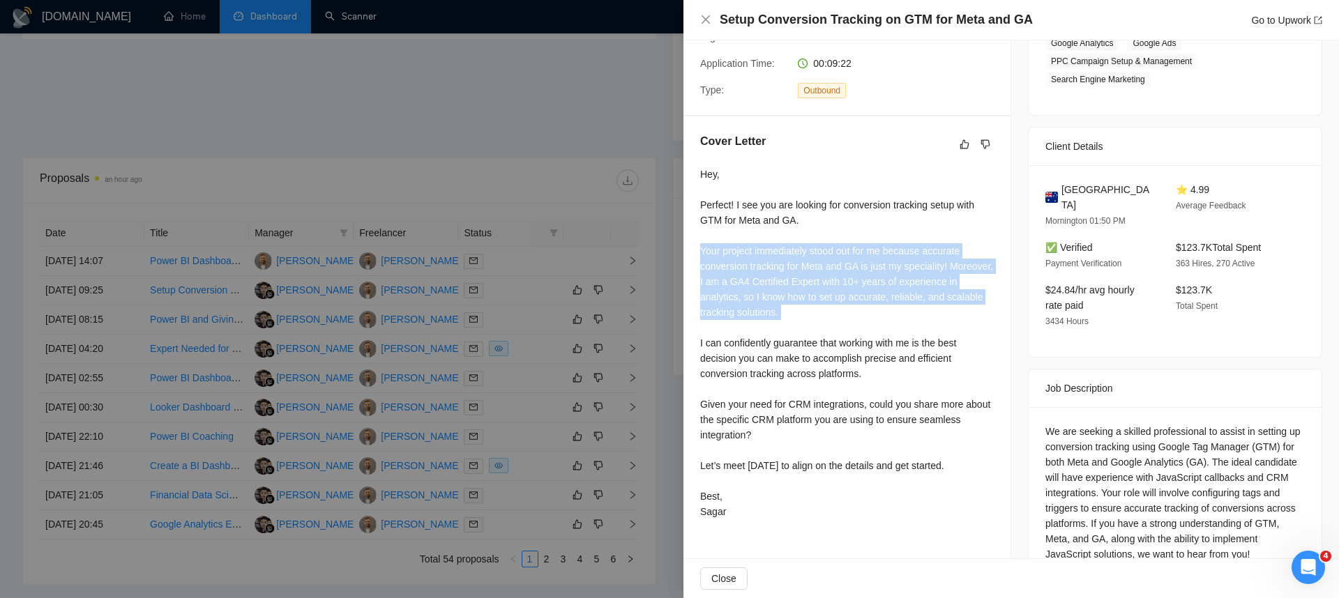
drag, startPoint x: 702, startPoint y: 265, endPoint x: 969, endPoint y: 338, distance: 277.6
click at [969, 338] on div "Hey, Perfect! I see you are looking for conversion tracking setup with GTM for …" at bounding box center [847, 343] width 294 height 353
click at [948, 282] on div "Hey, Perfect! I see you are looking for conversion tracking setup with GTM for …" at bounding box center [847, 343] width 294 height 353
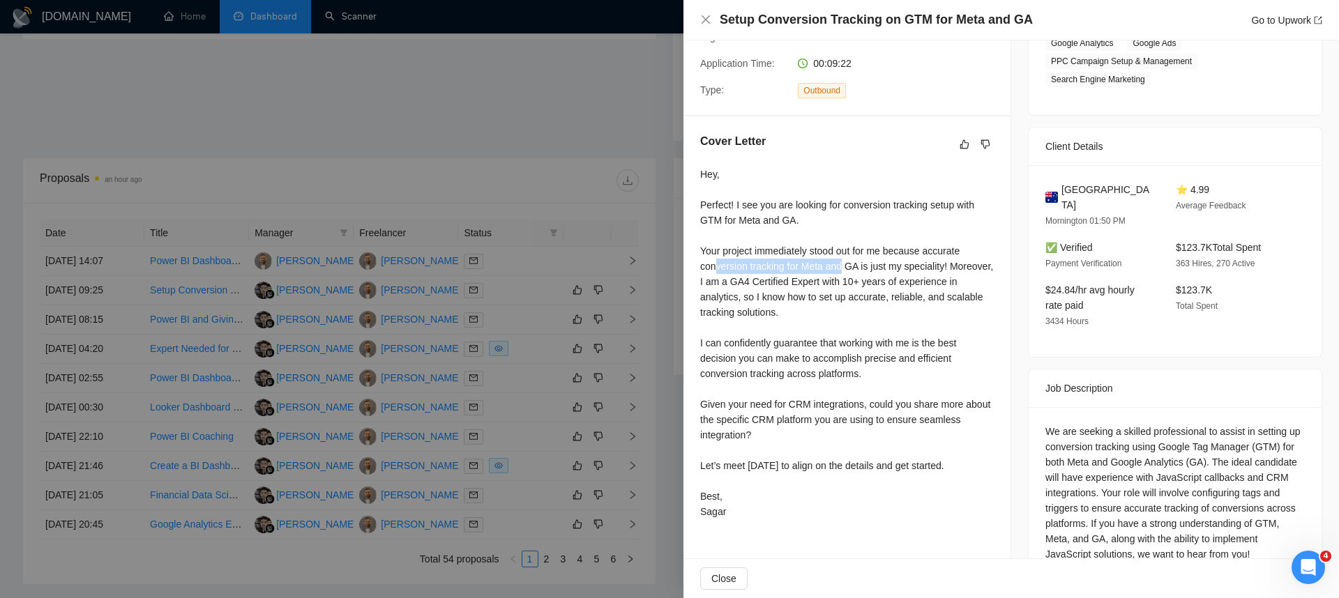
drag, startPoint x: 744, startPoint y: 283, endPoint x: 847, endPoint y: 283, distance: 102.5
click at [847, 283] on div "Hey, Perfect! I see you are looking for conversion tracking setup with GTM for …" at bounding box center [847, 343] width 294 height 353
click at [847, 284] on div "Hey, Perfect! I see you are looking for conversion tracking setup with GTM for …" at bounding box center [847, 343] width 294 height 353
drag, startPoint x: 872, startPoint y: 285, endPoint x: 950, endPoint y: 287, distance: 77.4
click at [950, 287] on div "Hey, Perfect! I see you are looking for conversion tracking setup with GTM for …" at bounding box center [847, 343] width 294 height 353
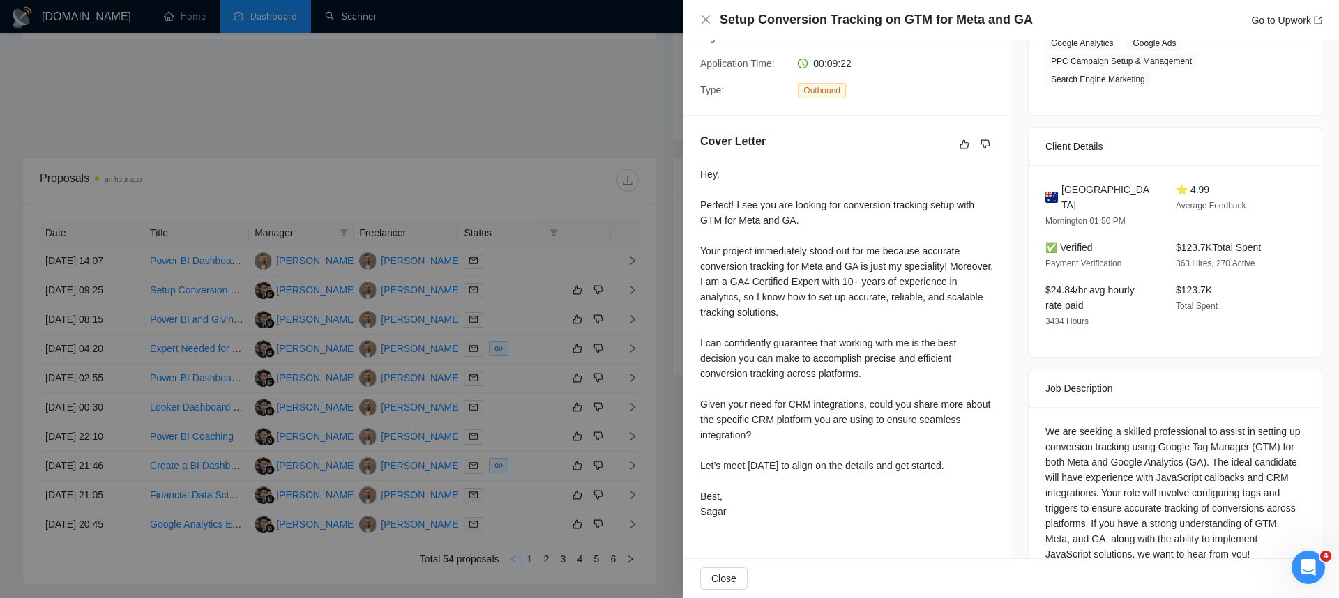
click at [904, 335] on div "Hey, Perfect! I see you are looking for conversion tracking setup with GTM for …" at bounding box center [847, 343] width 294 height 353
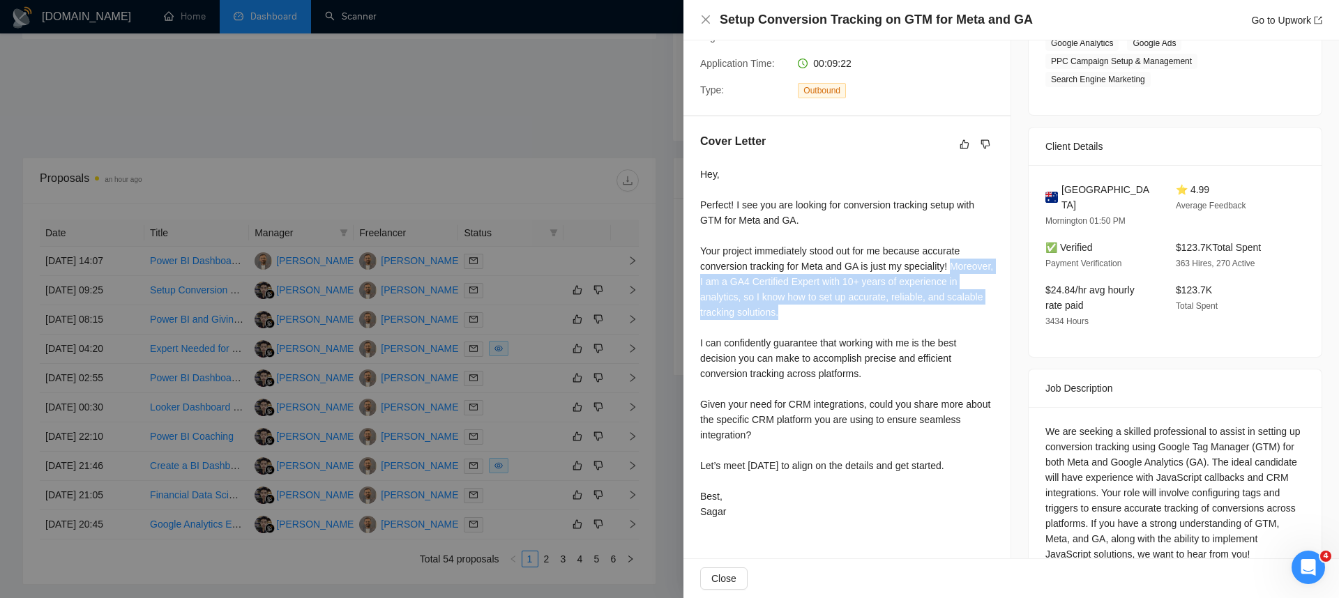
drag, startPoint x: 697, startPoint y: 299, endPoint x: 897, endPoint y: 324, distance: 200.9
click at [897, 324] on div "Cover Letter Hey, Perfect! I see you are looking for conversion tracking setup …" at bounding box center [846, 328] width 327 height 425
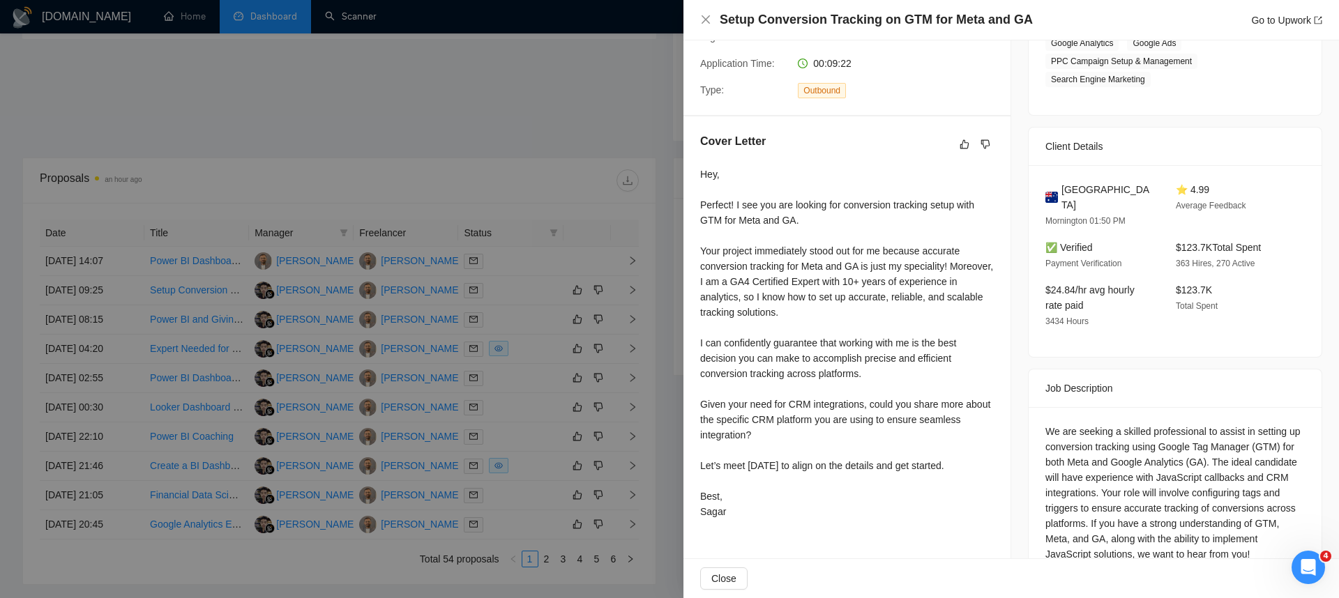
click at [932, 296] on div "Hey, Perfect! I see you are looking for conversion tracking setup with GTM for …" at bounding box center [847, 343] width 294 height 353
drag, startPoint x: 743, startPoint y: 310, endPoint x: 864, endPoint y: 318, distance: 121.6
click at [864, 318] on div "Hey, Perfect! I see you are looking for conversion tracking setup with GTM for …" at bounding box center [847, 343] width 294 height 353
click at [879, 318] on div "Hey, Perfect! I see you are looking for conversion tracking setup with GTM for …" at bounding box center [847, 343] width 294 height 353
drag, startPoint x: 885, startPoint y: 314, endPoint x: 974, endPoint y: 318, distance: 88.7
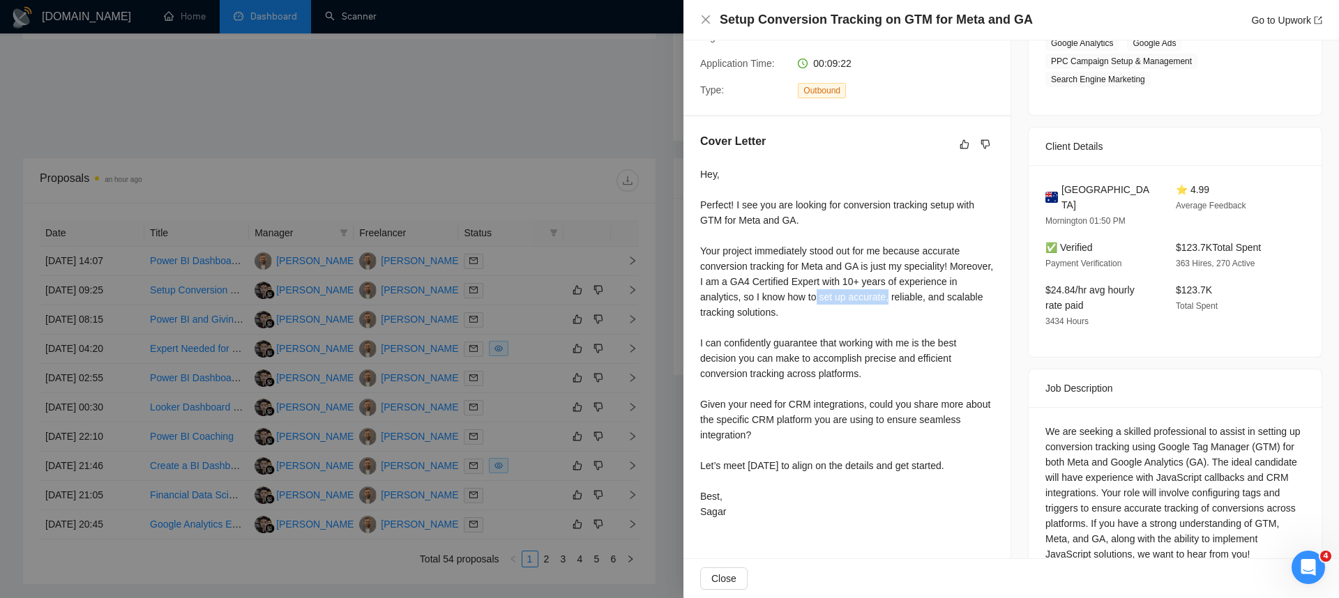
click at [974, 318] on div "Hey, Perfect! I see you are looking for conversion tracking setup with GTM for …" at bounding box center [847, 343] width 294 height 353
click at [899, 334] on div "Hey, Perfect! I see you are looking for conversion tracking setup with GTM for …" at bounding box center [847, 343] width 294 height 353
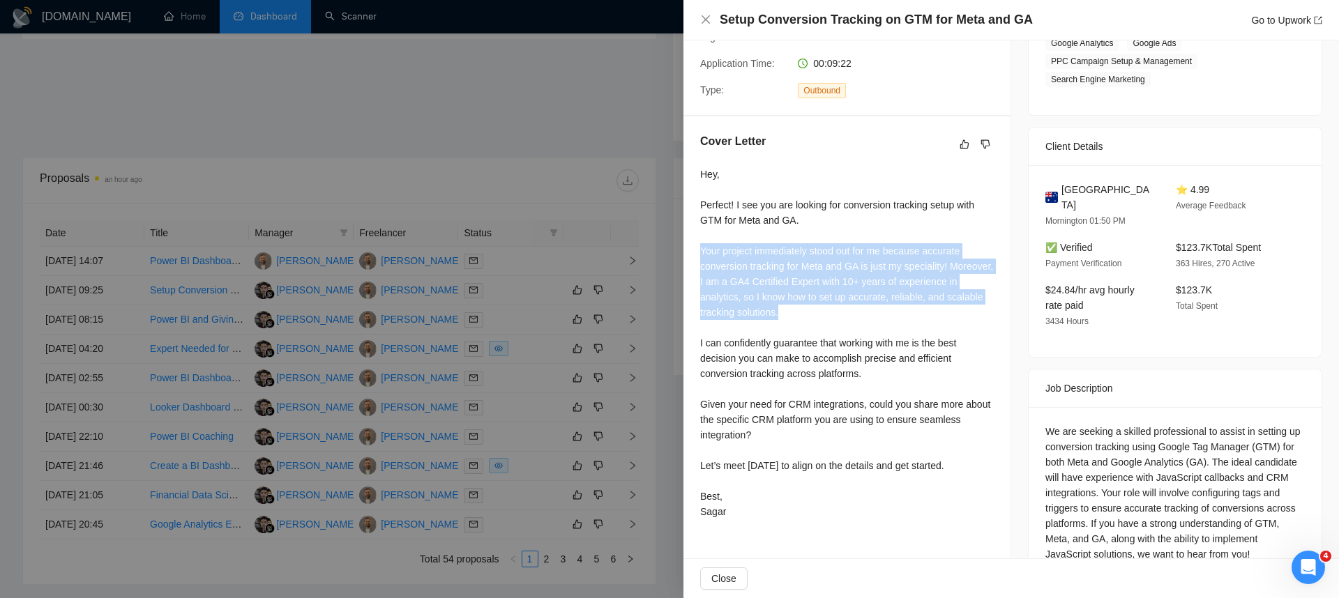
drag, startPoint x: 877, startPoint y: 330, endPoint x: 697, endPoint y: 273, distance: 188.8
click at [697, 273] on div "Cover Letter Hey, Perfect! I see you are looking for conversion tracking setup …" at bounding box center [846, 328] width 327 height 425
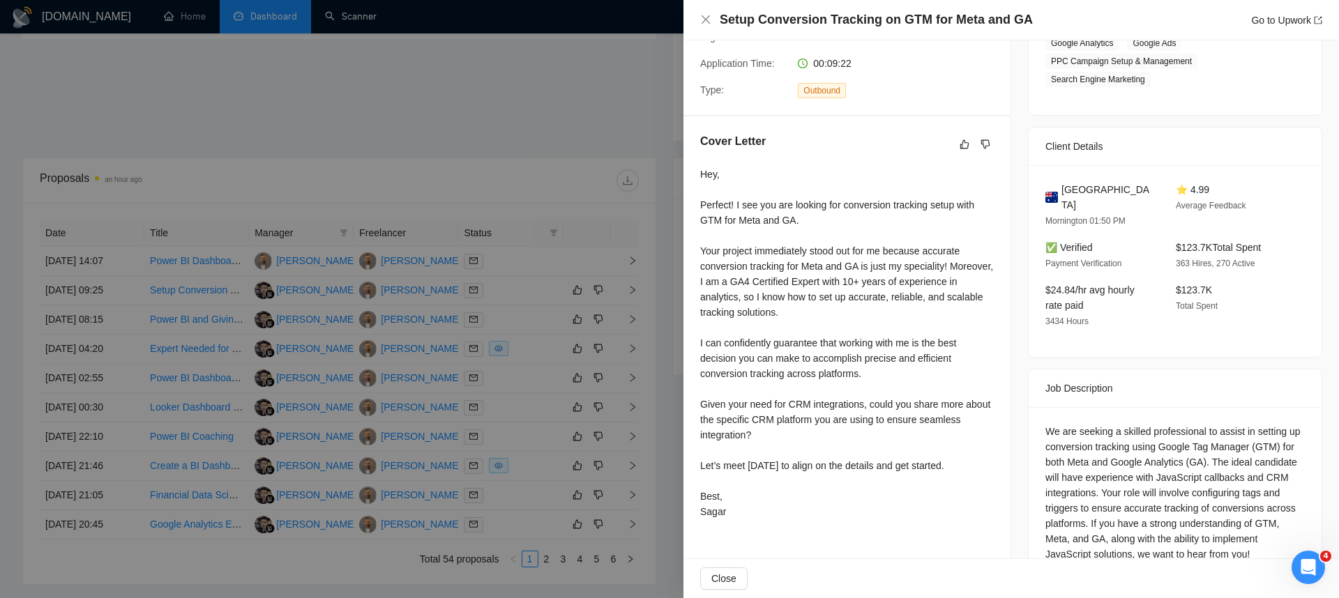
click at [749, 357] on div "Hey, Perfect! I see you are looking for conversion tracking setup with GTM for …" at bounding box center [847, 343] width 294 height 353
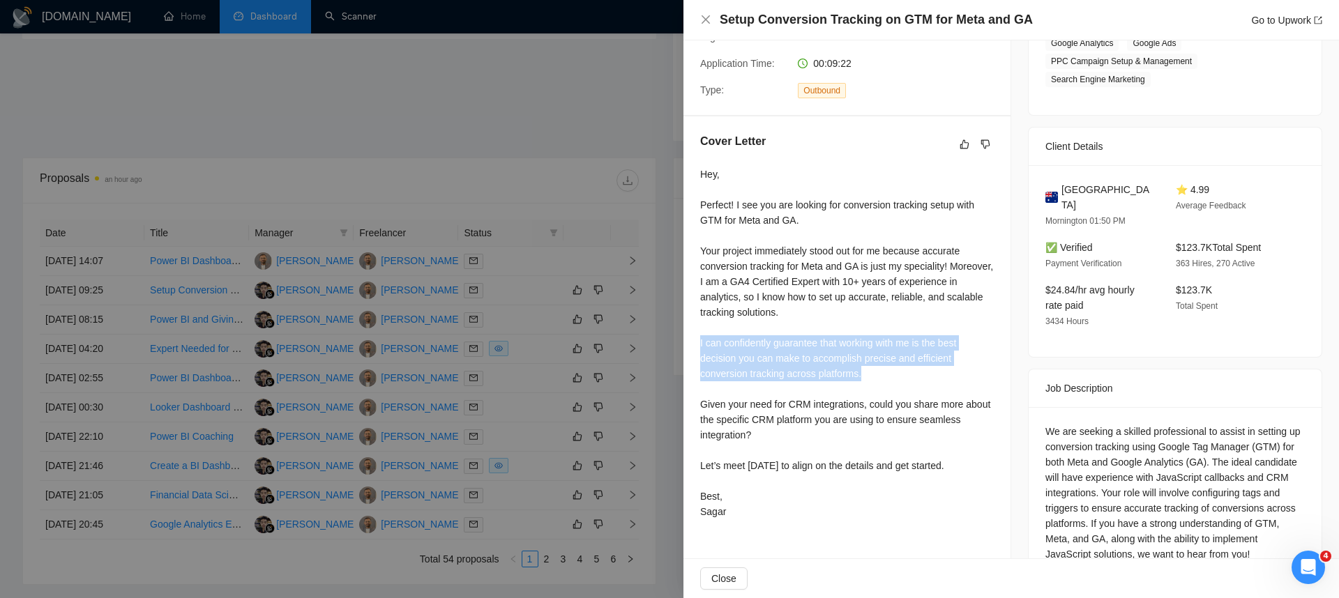
drag, startPoint x: 697, startPoint y: 361, endPoint x: 930, endPoint y: 386, distance: 233.6
click at [930, 386] on div "Cover Letter Hey, Perfect! I see you are looking for conversion tracking setup …" at bounding box center [846, 328] width 327 height 425
click at [930, 386] on div "Hey, Perfect! I see you are looking for conversion tracking setup with GTM for …" at bounding box center [847, 343] width 294 height 353
drag, startPoint x: 838, startPoint y: 358, endPoint x: 941, endPoint y: 365, distance: 103.4
click at [941, 365] on div "Hey, Perfect! I see you are looking for conversion tracking setup with GTM for …" at bounding box center [847, 343] width 294 height 353
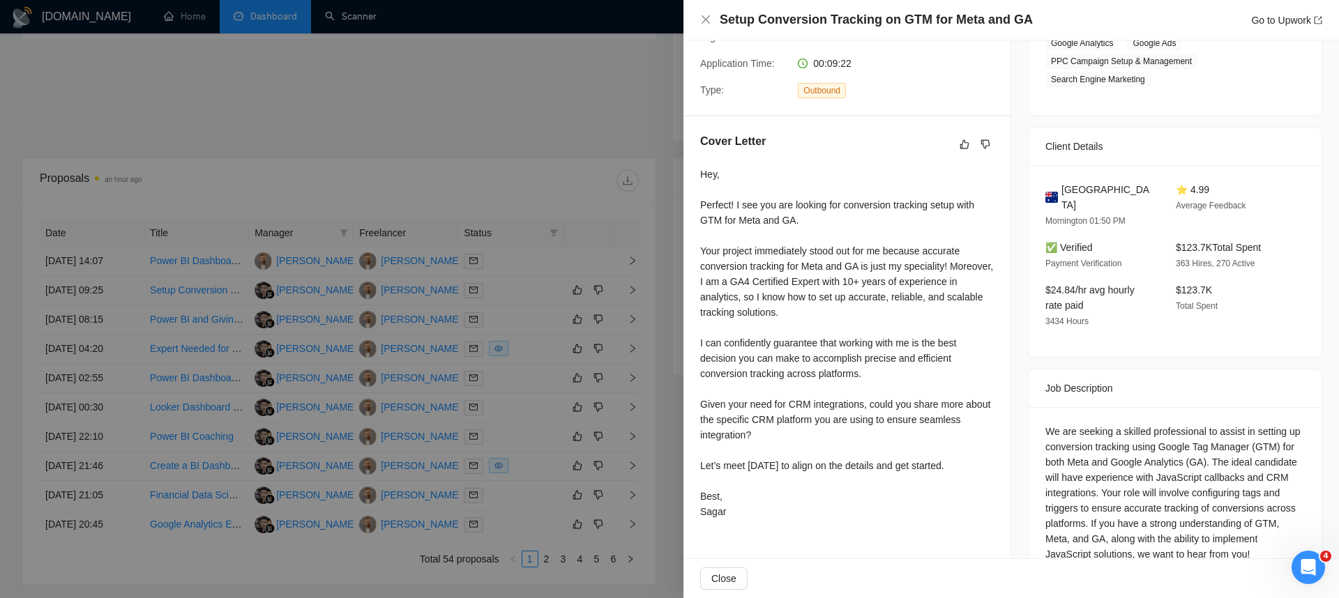
click at [943, 379] on div "Hey, Perfect! I see you are looking for conversion tracking setup with GTM for …" at bounding box center [847, 343] width 294 height 353
drag, startPoint x: 759, startPoint y: 374, endPoint x: 925, endPoint y: 385, distance: 167.0
click at [925, 385] on div "Hey, Perfect! I see you are looking for conversion tracking setup with GTM for …" at bounding box center [847, 343] width 294 height 353
click at [932, 386] on div "Hey, Perfect! I see you are looking for conversion tracking setup with GTM for …" at bounding box center [847, 343] width 294 height 353
drag, startPoint x: 798, startPoint y: 381, endPoint x: 701, endPoint y: 372, distance: 97.3
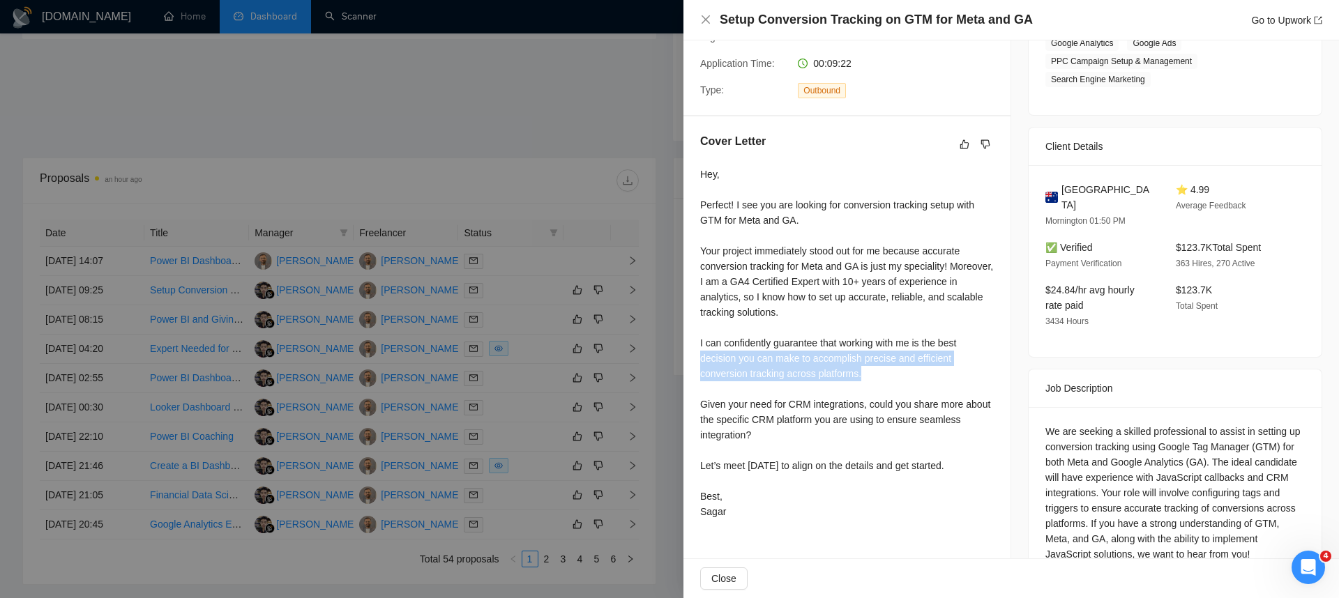
click at [701, 372] on div "Hey, Perfect! I see you are looking for conversion tracking setup with GTM for …" at bounding box center [847, 343] width 294 height 353
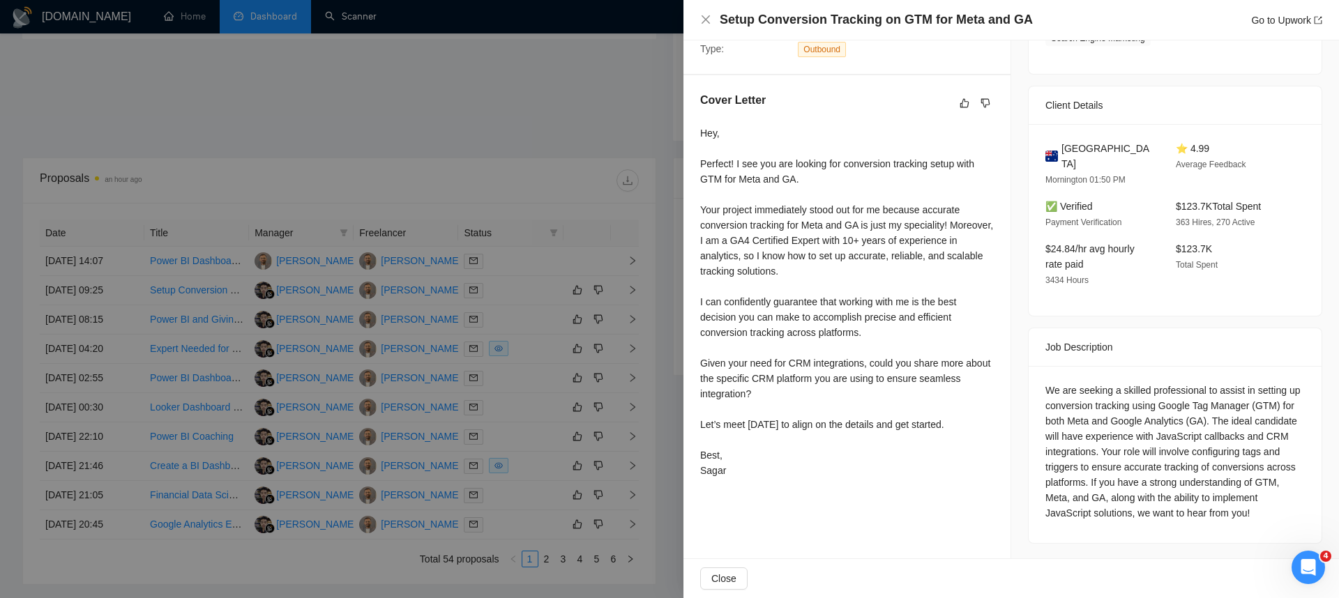
click at [789, 385] on div "Hey, Perfect! I see you are looking for conversion tracking setup with GTM for …" at bounding box center [847, 302] width 294 height 353
drag, startPoint x: 725, startPoint y: 381, endPoint x: 843, endPoint y: 383, distance: 118.6
click at [843, 383] on div "Hey, Perfect! I see you are looking for conversion tracking setup with GTM for …" at bounding box center [847, 302] width 294 height 353
click at [907, 388] on div "Hey, Perfect! I see you are looking for conversion tracking setup with GTM for …" at bounding box center [847, 302] width 294 height 353
drag, startPoint x: 734, startPoint y: 393, endPoint x: 843, endPoint y: 395, distance: 108.8
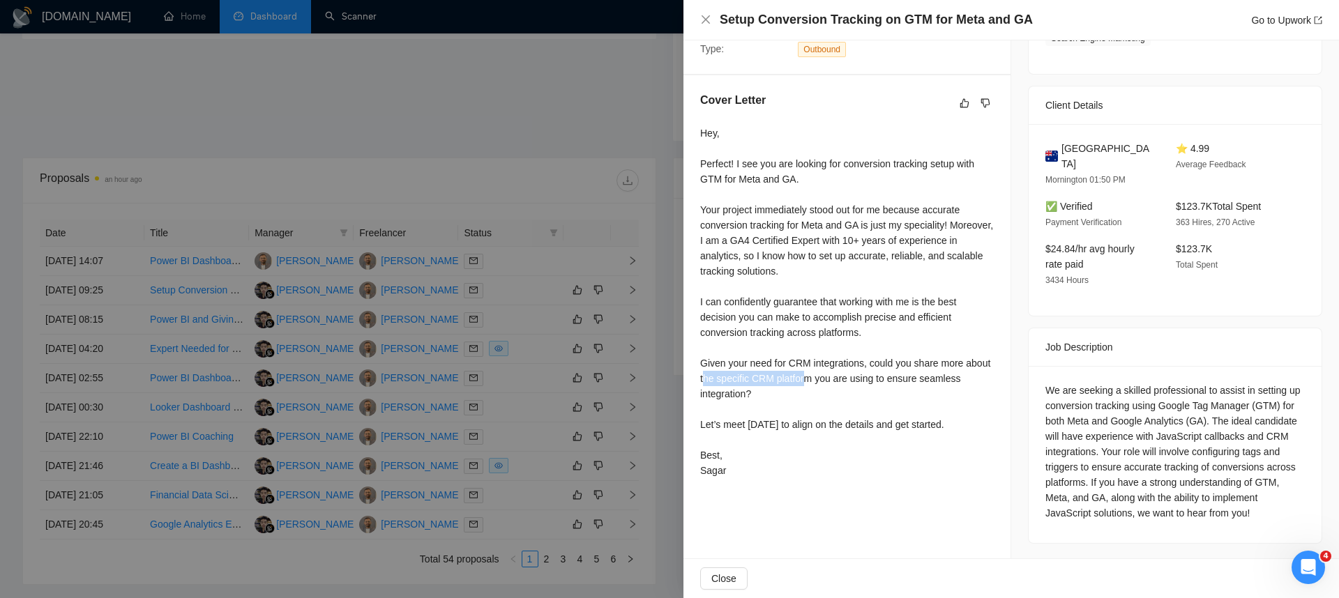
click at [842, 395] on div "Hey, Perfect! I see you are looking for conversion tracking setup with GTM for …" at bounding box center [847, 302] width 294 height 353
drag, startPoint x: 843, startPoint y: 395, endPoint x: 853, endPoint y: 399, distance: 10.6
click at [843, 395] on div "Hey, Perfect! I see you are looking for conversion tracking setup with GTM for …" at bounding box center [847, 302] width 294 height 353
drag, startPoint x: 854, startPoint y: 395, endPoint x: 944, endPoint y: 396, distance: 90.7
click at [944, 396] on div "Hey, Perfect! I see you are looking for conversion tracking setup with GTM for …" at bounding box center [847, 302] width 294 height 353
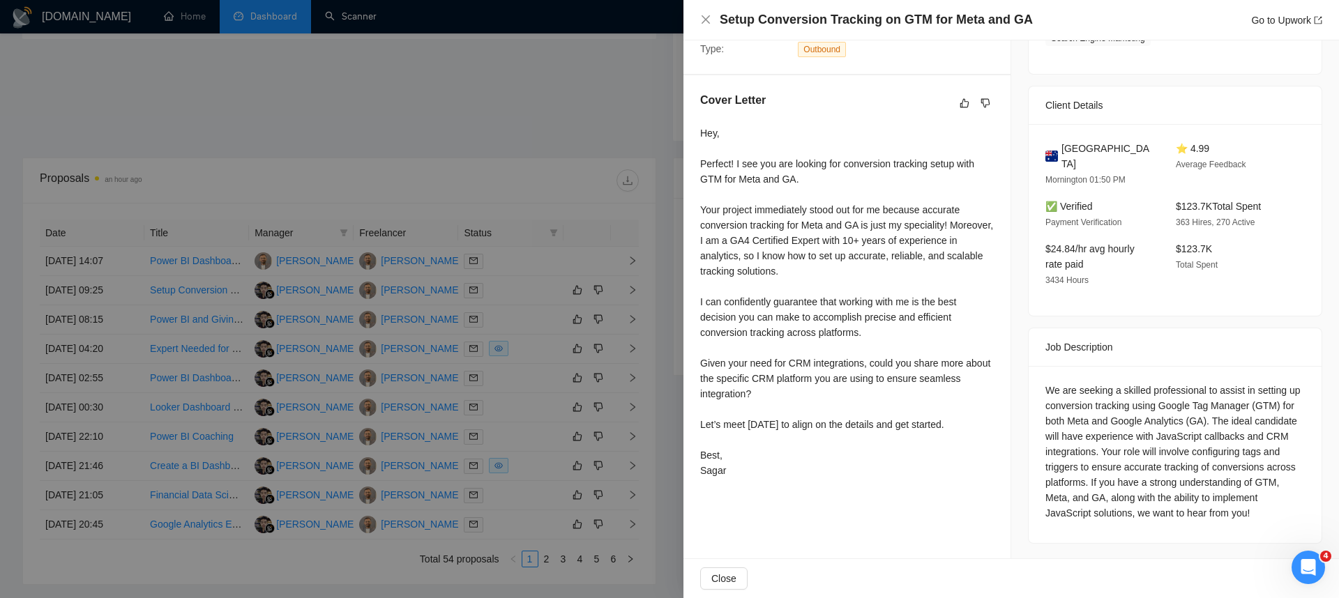
click at [761, 416] on div "Hey, Perfect! I see you are looking for conversion tracking setup with GTM for …" at bounding box center [847, 302] width 294 height 353
drag, startPoint x: 732, startPoint y: 410, endPoint x: 799, endPoint y: 409, distance: 67.0
click at [799, 409] on div "Hey, Perfect! I see you are looking for conversion tracking setup with GTM for …" at bounding box center [847, 302] width 294 height 353
drag, startPoint x: 725, startPoint y: 441, endPoint x: 962, endPoint y: 437, distance: 237.1
click at [962, 437] on div "Hey, Perfect! I see you are looking for conversion tracking setup with GTM for …" at bounding box center [847, 302] width 294 height 353
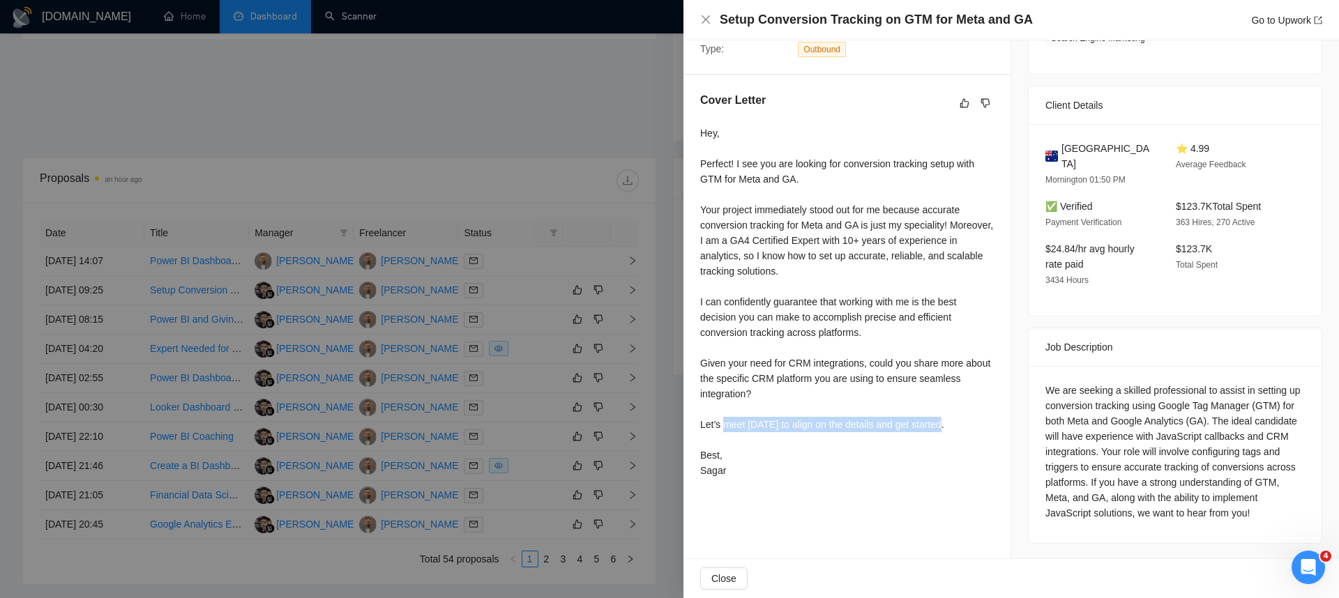
click at [962, 437] on div "Hey, Perfect! I see you are looking for conversion tracking setup with GTM for …" at bounding box center [847, 302] width 294 height 353
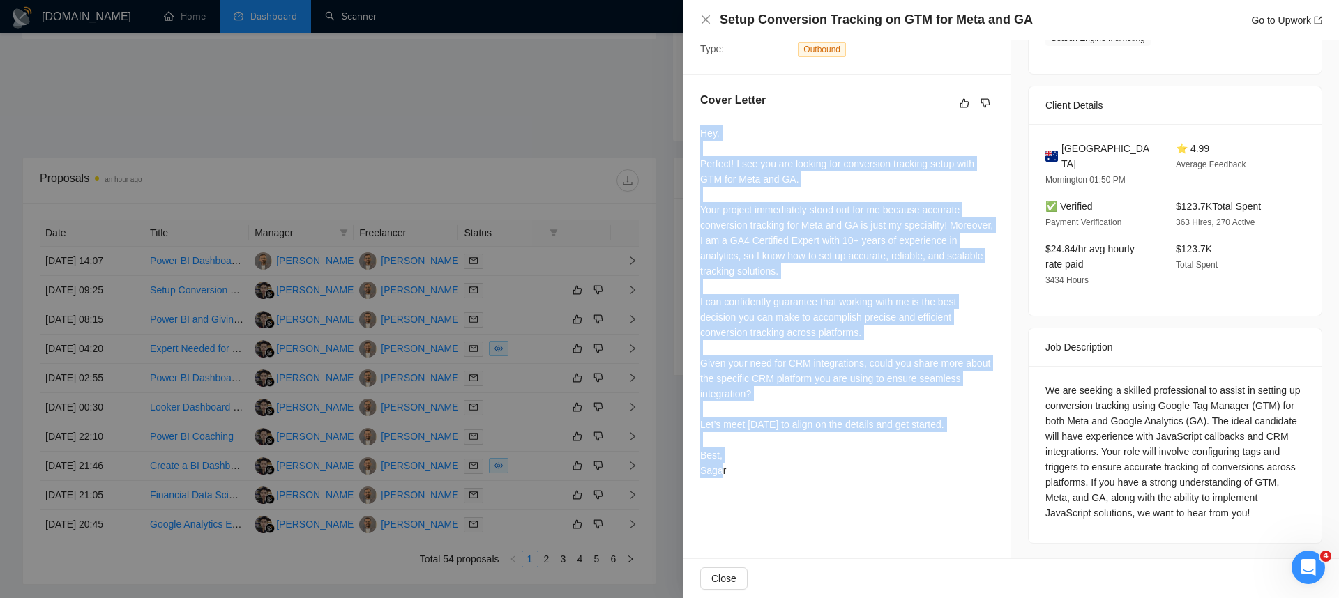
drag, startPoint x: 758, startPoint y: 483, endPoint x: 699, endPoint y: 137, distance: 350.8
click at [699, 137] on div "Cover Letter Hey, Perfect! I see you are looking for conversion tracking setup …" at bounding box center [846, 287] width 327 height 425
click at [741, 235] on div "Hey, Perfect! I see you are looking for conversion tracking setup with GTM for …" at bounding box center [847, 302] width 294 height 353
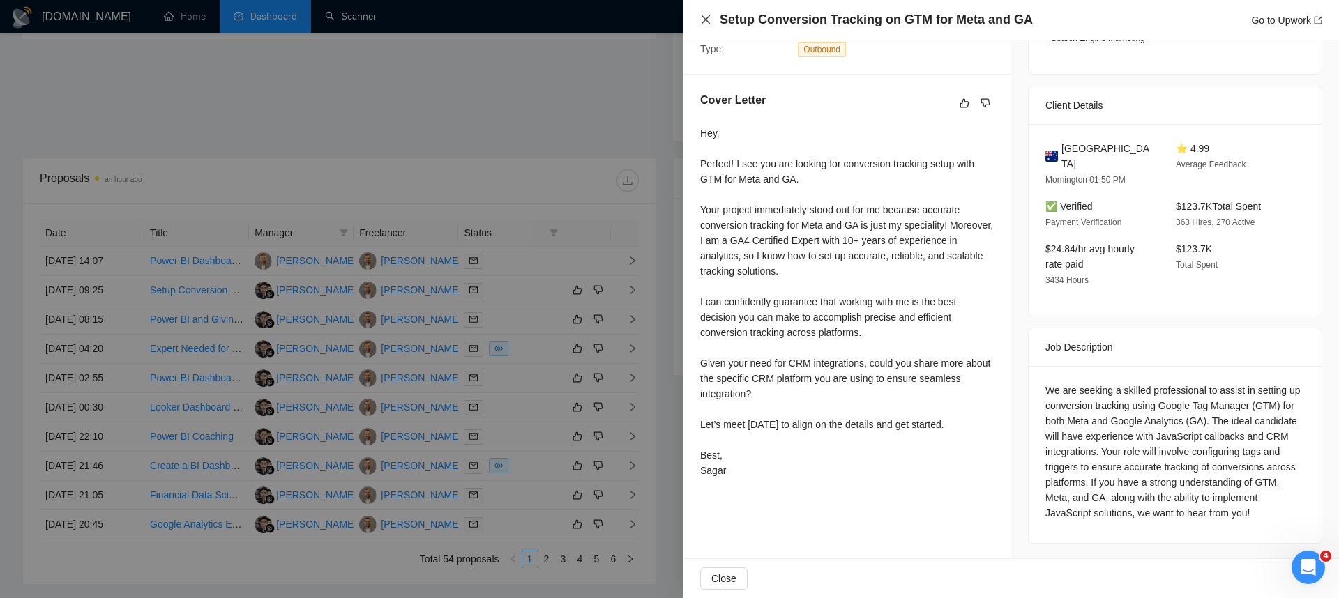
click at [708, 22] on icon "close" at bounding box center [706, 19] width 8 height 8
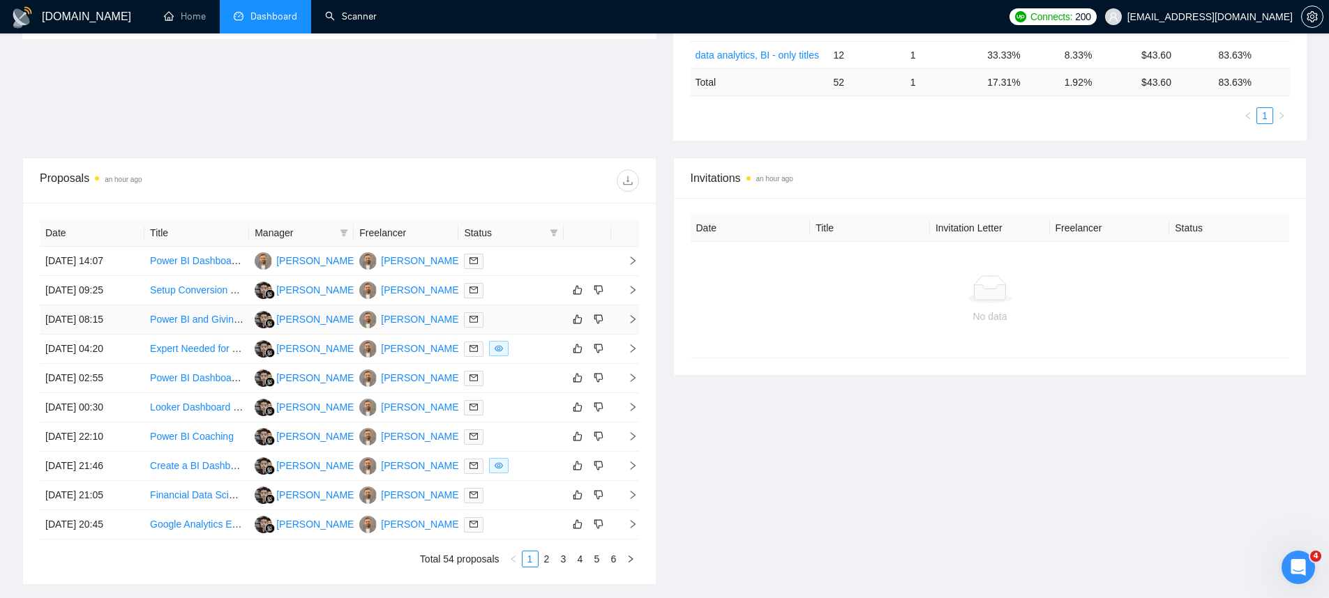
click at [118, 319] on td "29 Aug, 2025 08:15" at bounding box center [92, 319] width 105 height 29
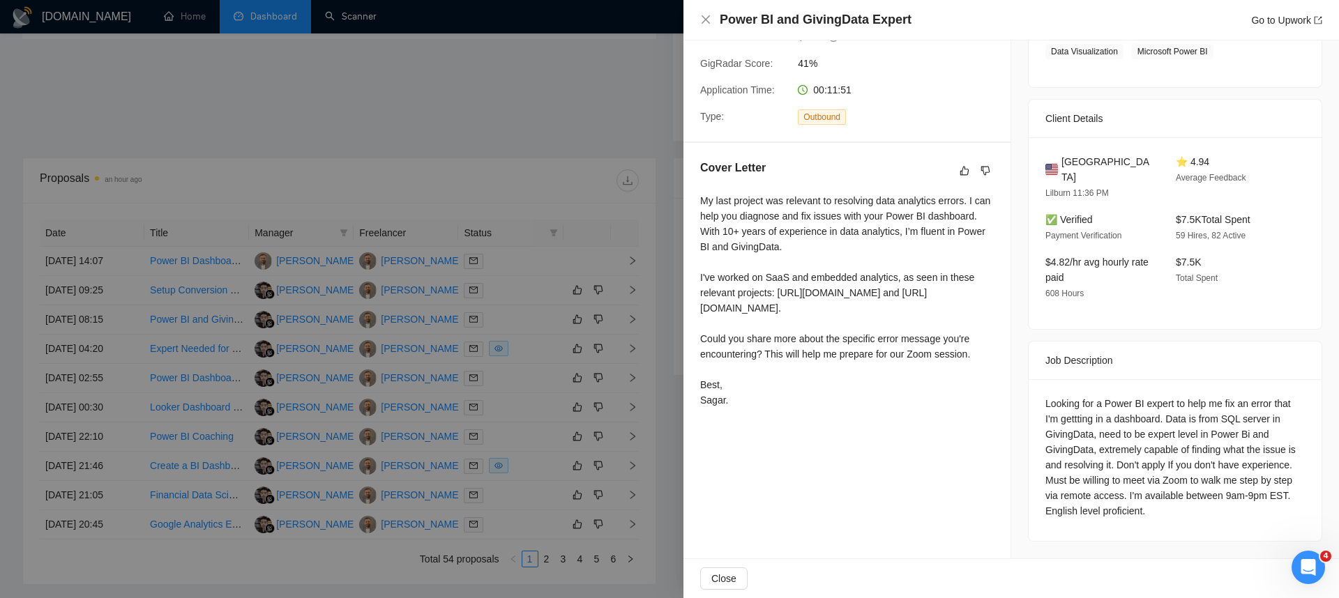
scroll to position [230, 0]
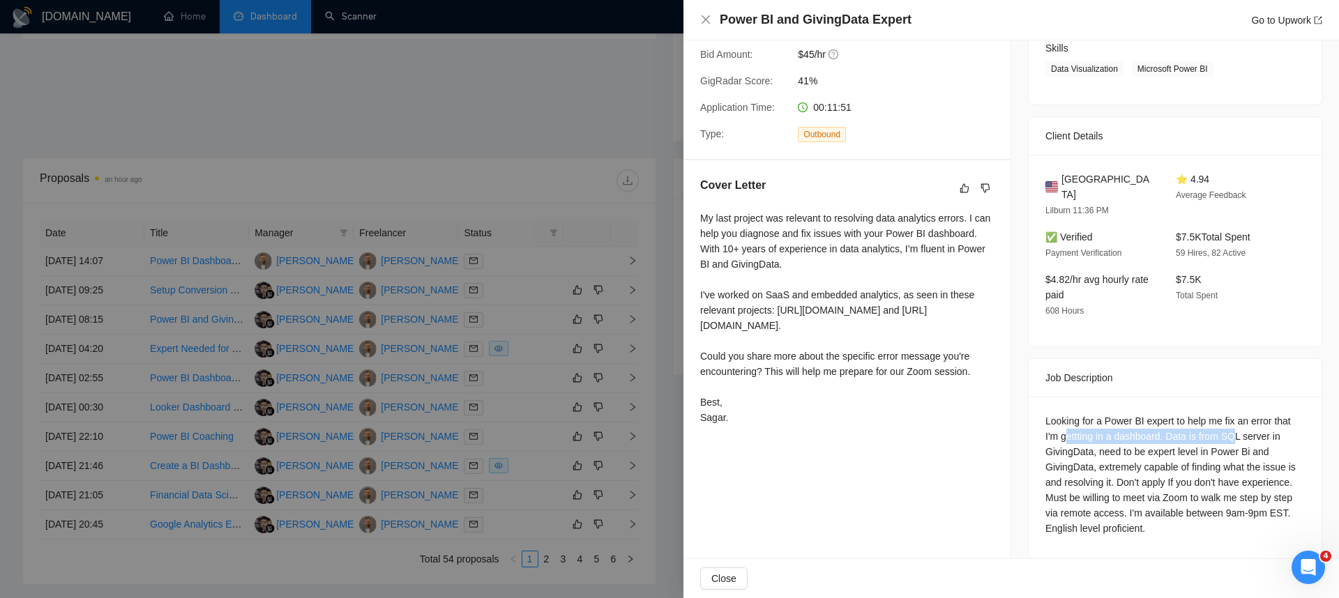
drag, startPoint x: 1070, startPoint y: 420, endPoint x: 1236, endPoint y: 425, distance: 165.4
click at [1236, 425] on div "Looking for a Power BI expert to help me fix an error that I'm gettting in a da…" at bounding box center [1174, 475] width 259 height 123
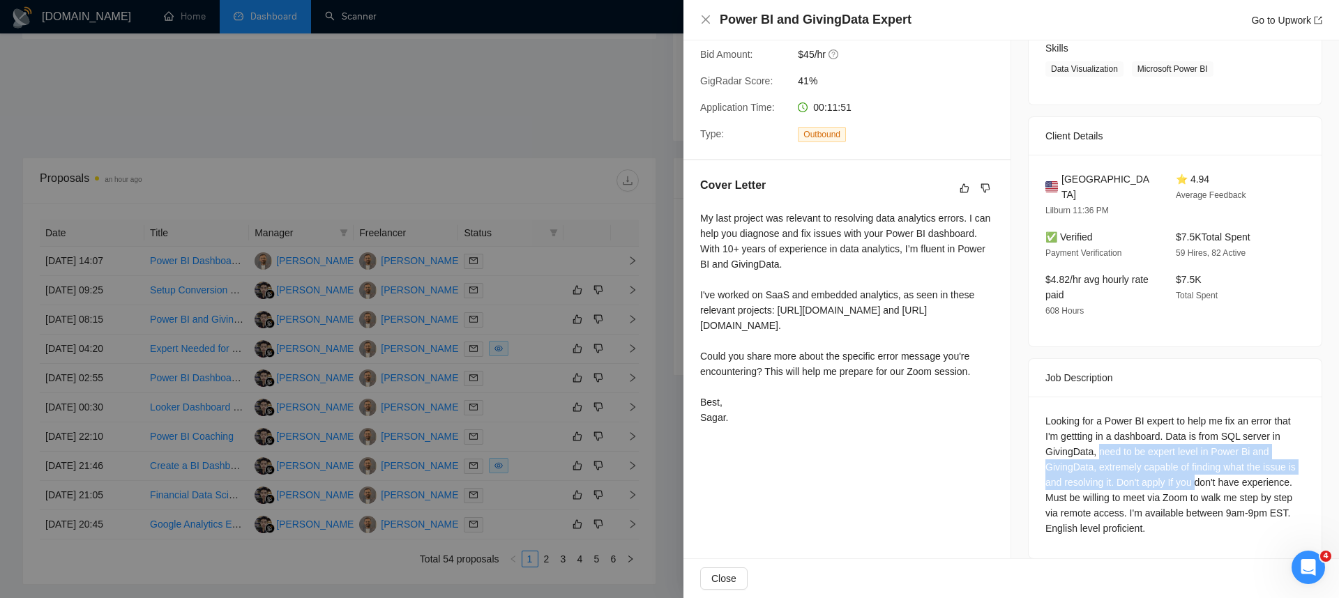
drag, startPoint x: 1094, startPoint y: 437, endPoint x: 1206, endPoint y: 462, distance: 115.1
click at [1206, 462] on div "Looking for a Power BI expert to help me fix an error that I'm gettting in a da…" at bounding box center [1174, 475] width 259 height 123
drag, startPoint x: 1103, startPoint y: 457, endPoint x: 1189, endPoint y: 498, distance: 95.8
click at [1189, 498] on div "Looking for a Power BI expert to help me fix an error that I'm gettting in a da…" at bounding box center [1174, 475] width 259 height 123
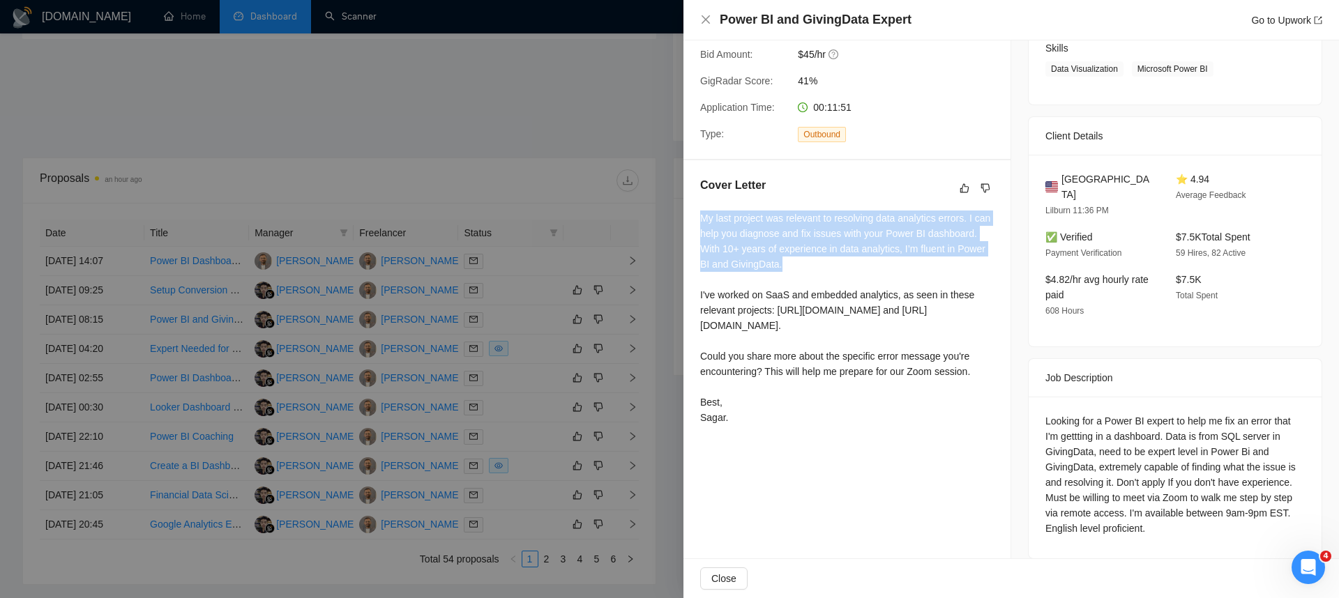
drag, startPoint x: 712, startPoint y: 238, endPoint x: 909, endPoint y: 274, distance: 200.7
click at [909, 274] on div "My last project was relevant to resolving data analytics errors. I can help you…" at bounding box center [847, 318] width 294 height 215
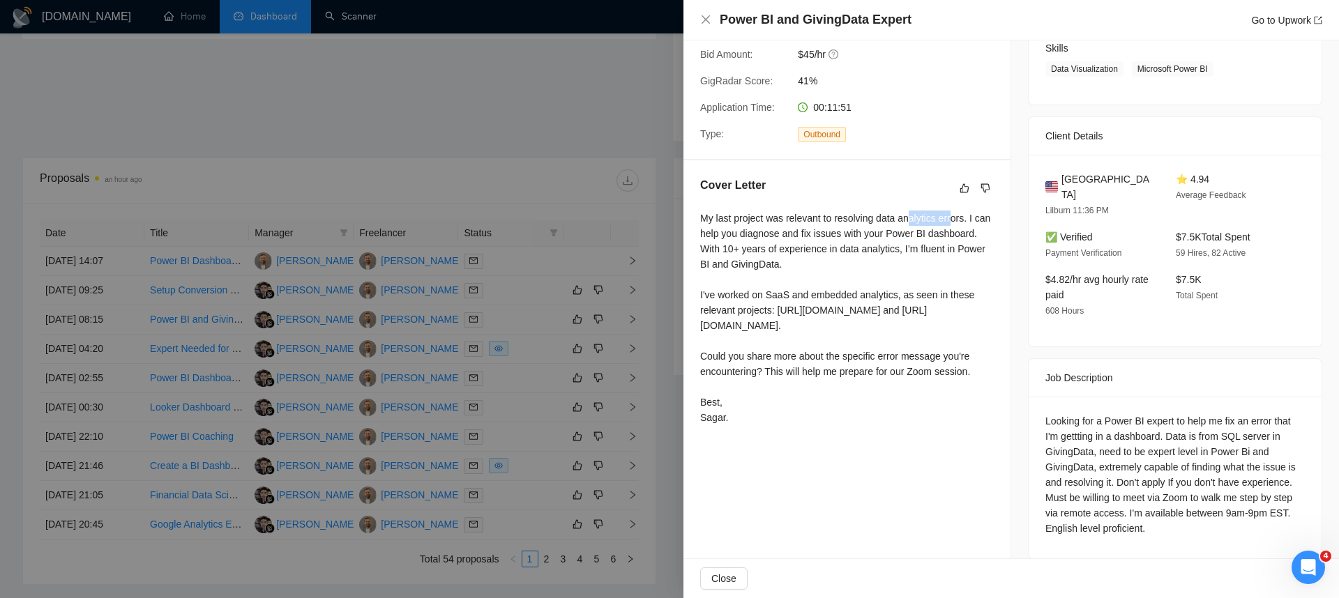
drag, startPoint x: 916, startPoint y: 240, endPoint x: 960, endPoint y: 241, distance: 43.2
click at [960, 241] on div "My last project was relevant to resolving data analytics errors. I can help you…" at bounding box center [847, 318] width 294 height 215
drag, startPoint x: 703, startPoint y: 239, endPoint x: 890, endPoint y: 465, distance: 293.2
click at [890, 425] on div "My last project was relevant to resolving data analytics errors. I can help you…" at bounding box center [847, 318] width 294 height 215
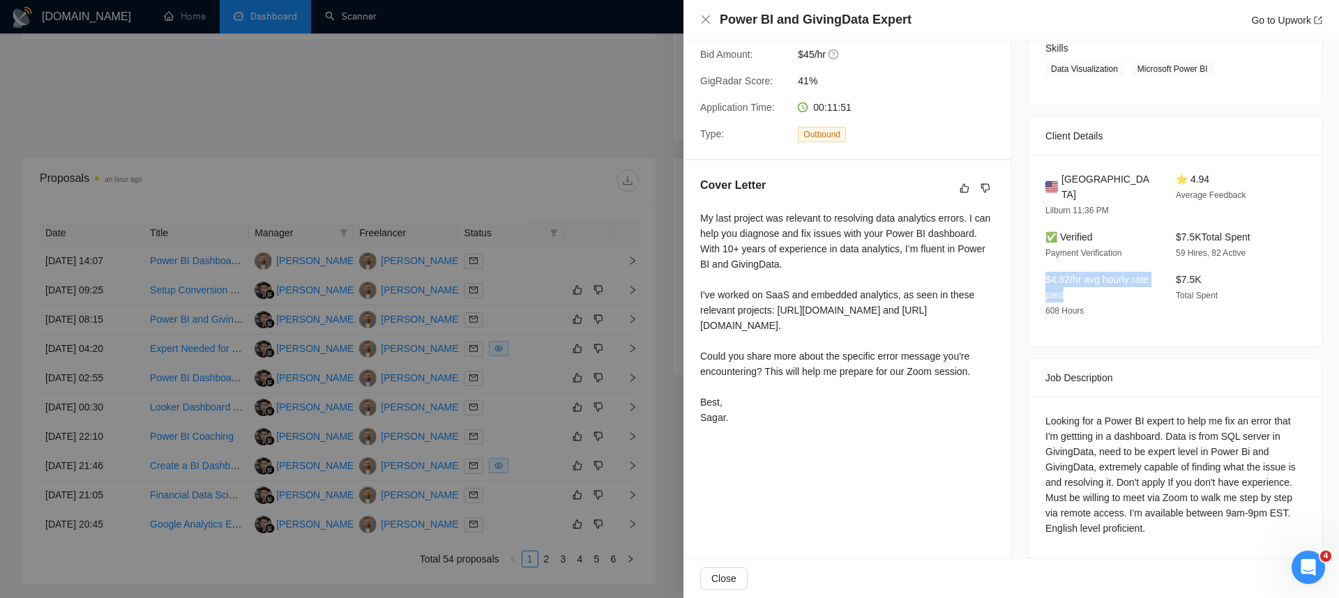
drag, startPoint x: 1041, startPoint y: 266, endPoint x: 1098, endPoint y: 273, distance: 57.6
click at [1098, 273] on div "$4.82/hr avg hourly rate paid 608 Hours" at bounding box center [1099, 295] width 119 height 47
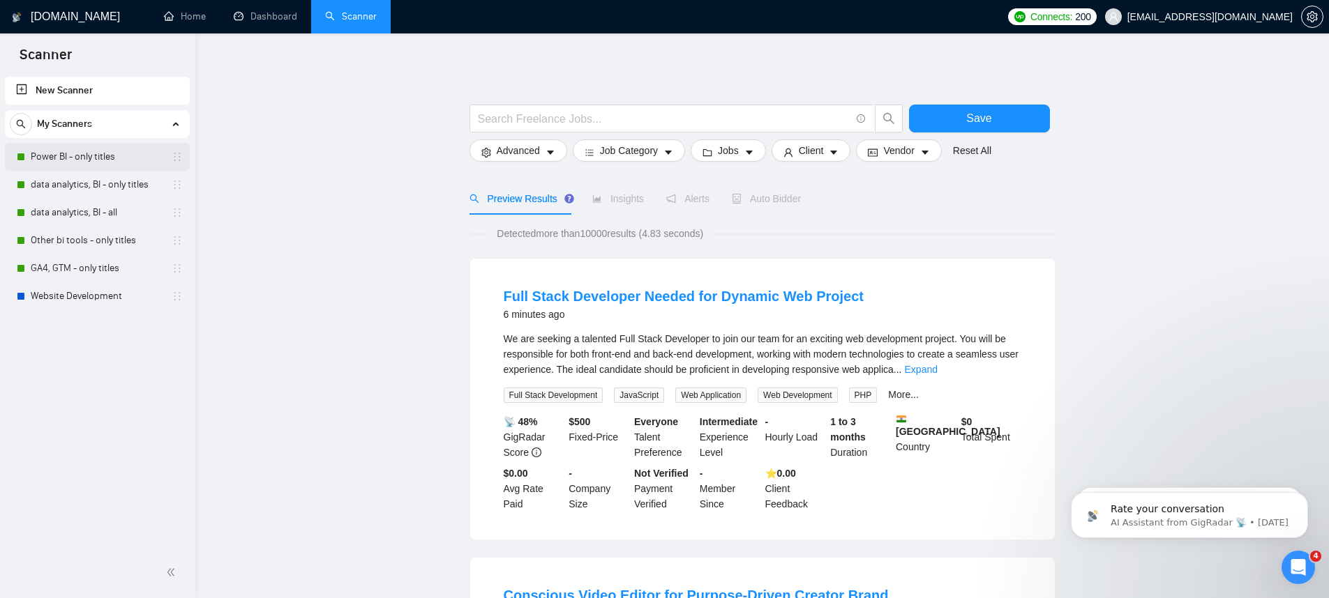
click at [86, 156] on link "Power BI - only titles" at bounding box center [97, 157] width 133 height 28
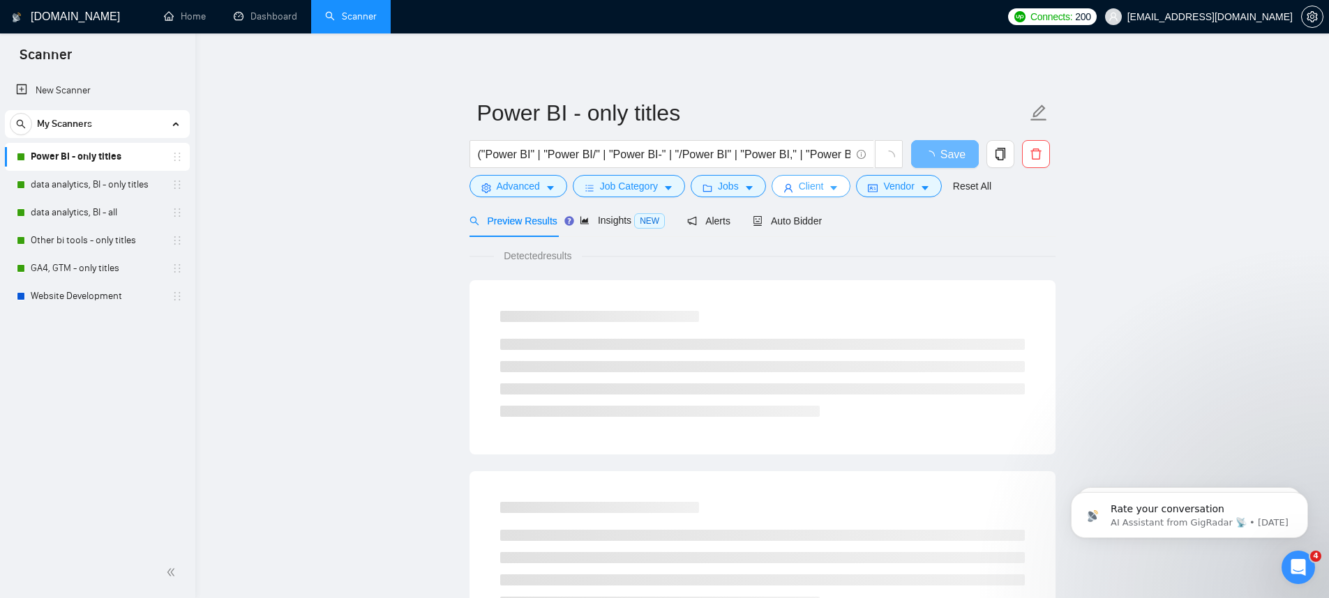
click at [849, 191] on button "Client" at bounding box center [811, 186] width 80 height 22
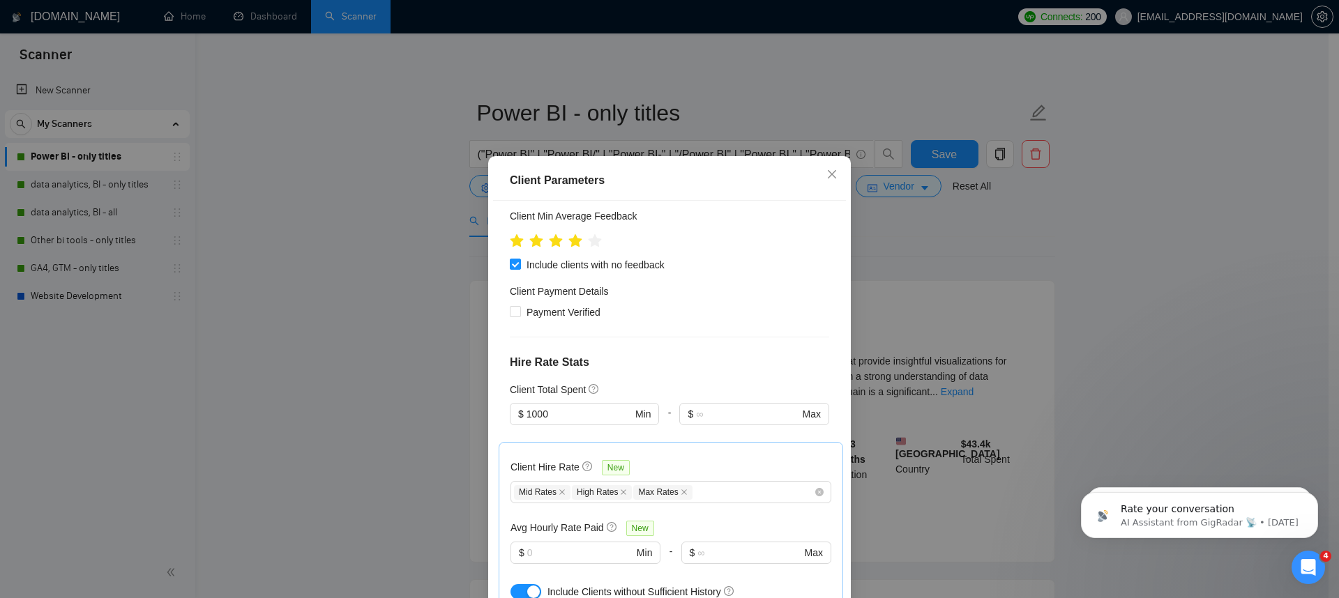
scroll to position [282, 0]
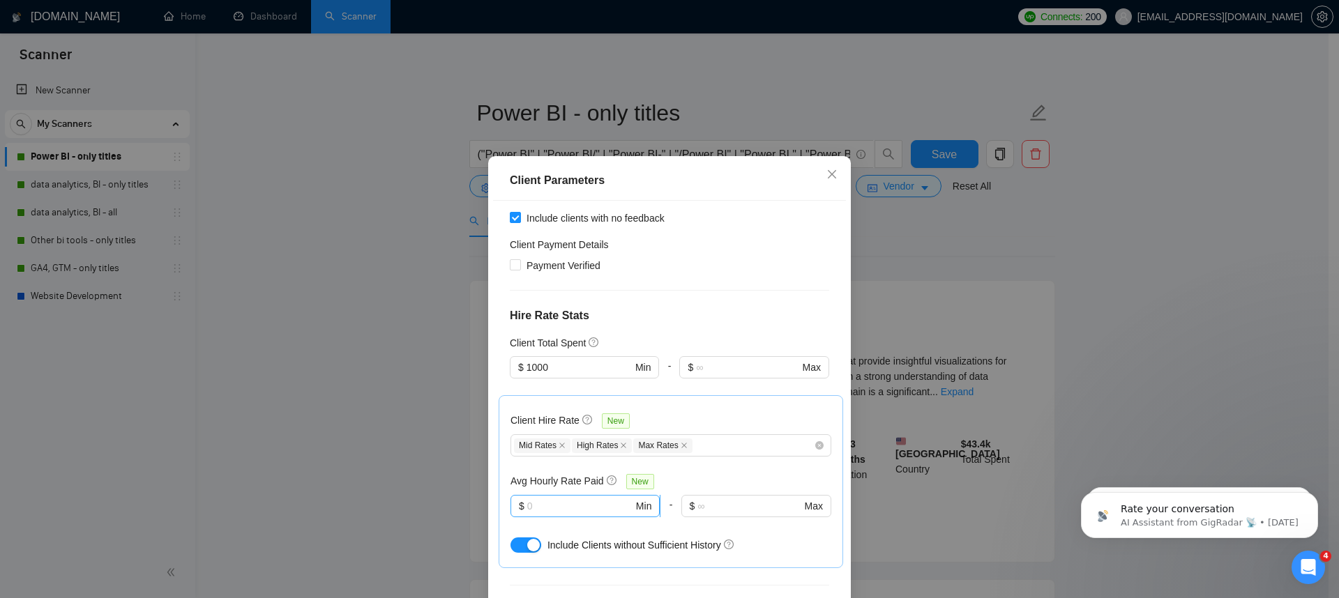
click at [552, 499] on input "text" at bounding box center [580, 506] width 106 height 15
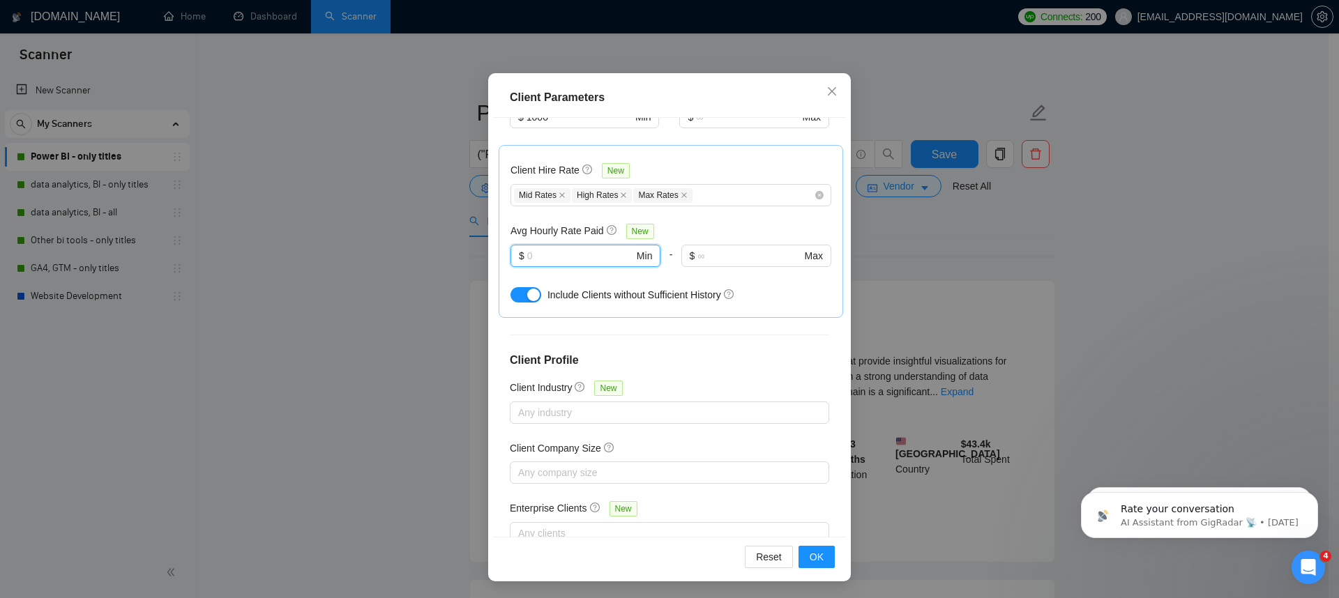
scroll to position [301, 0]
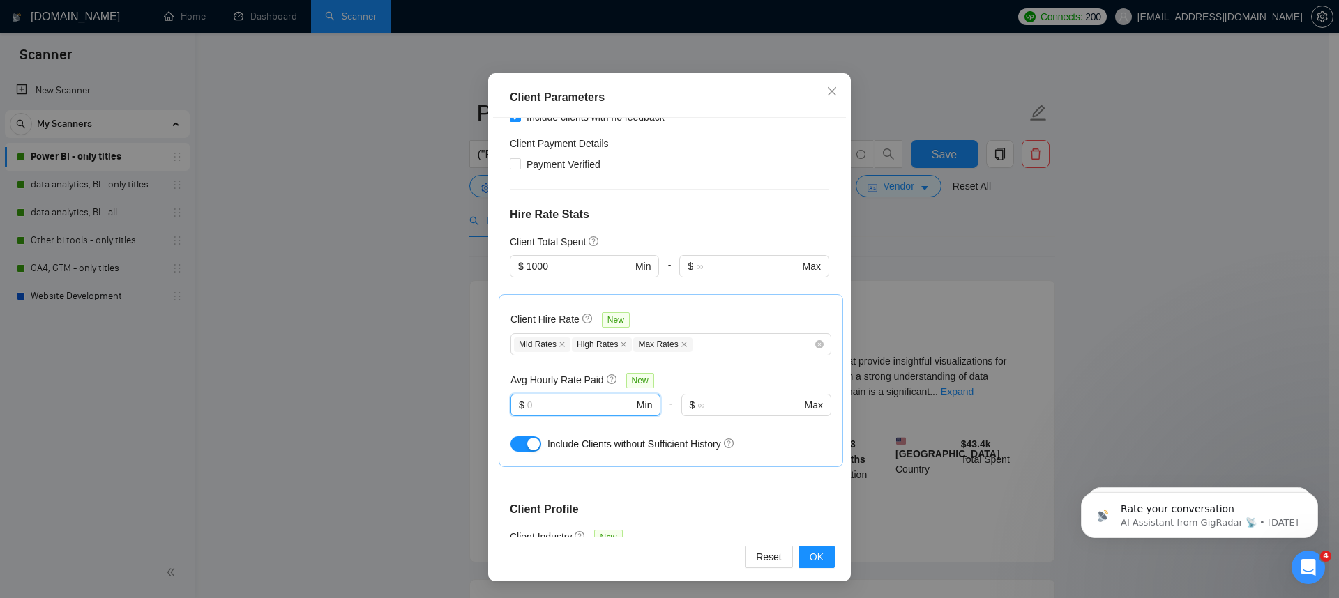
click at [558, 372] on h5 "Avg Hourly Rate Paid" at bounding box center [556, 379] width 93 height 15
click at [559, 372] on h5 "Avg Hourly Rate Paid" at bounding box center [556, 379] width 93 height 15
click at [686, 330] on div "Client Hire Rate New Mid Rates High Rates Max Rates Avg Hourly Rate Paid New $ …" at bounding box center [670, 380] width 321 height 149
click at [527, 398] on input "text" at bounding box center [580, 405] width 106 height 15
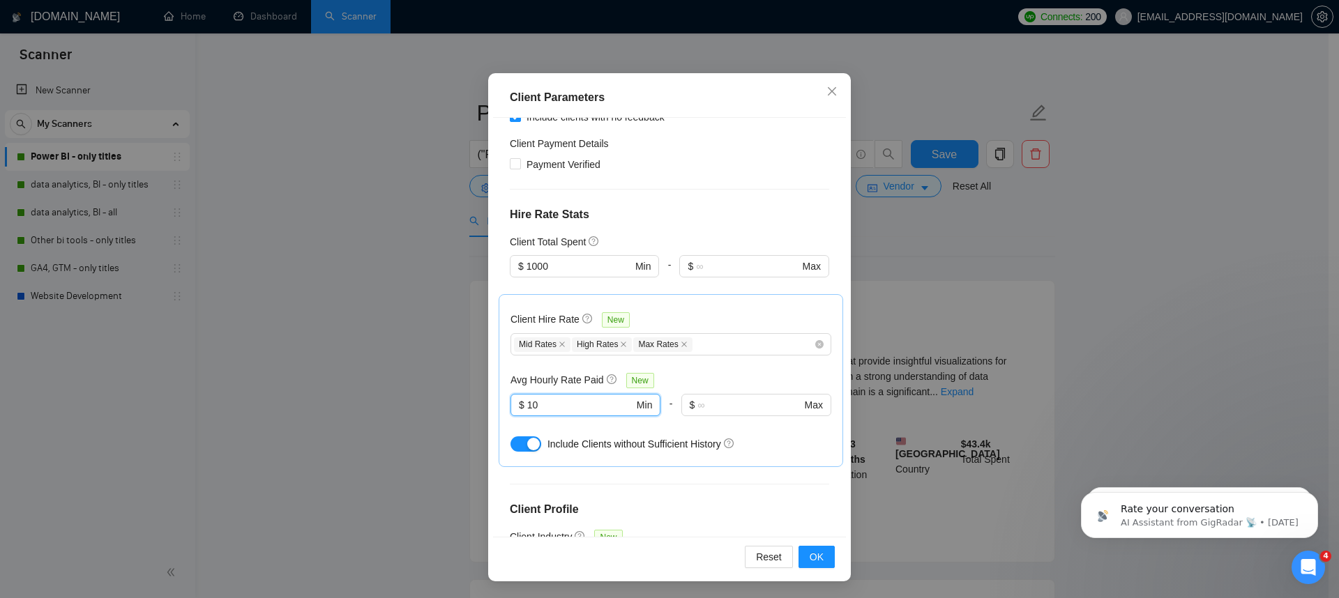
type input "10"
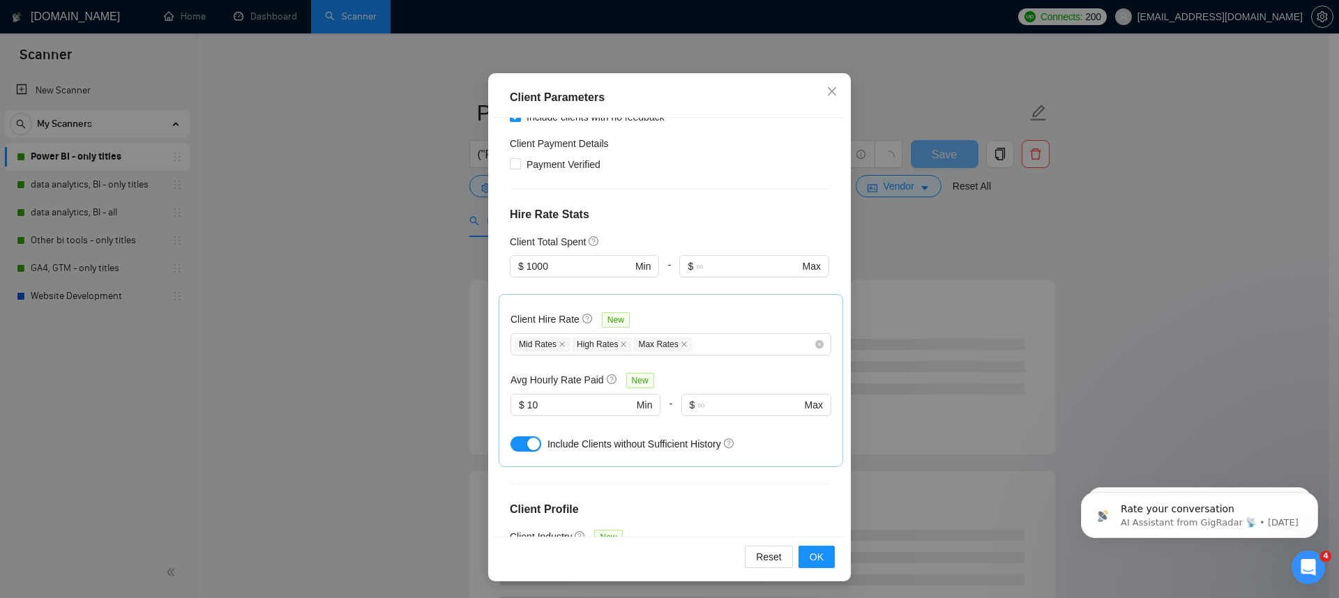
click at [771, 437] on div "Include Clients without Sufficient History" at bounding box center [689, 444] width 284 height 15
click at [810, 559] on span "OK" at bounding box center [817, 557] width 14 height 15
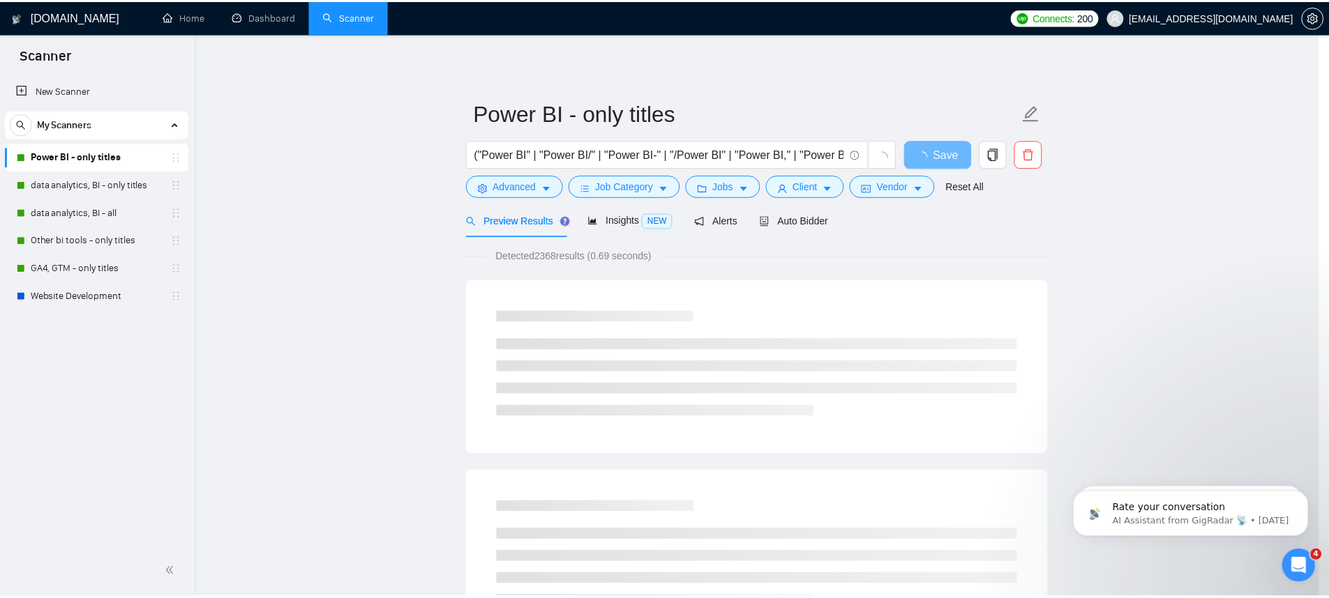
scroll to position [10, 0]
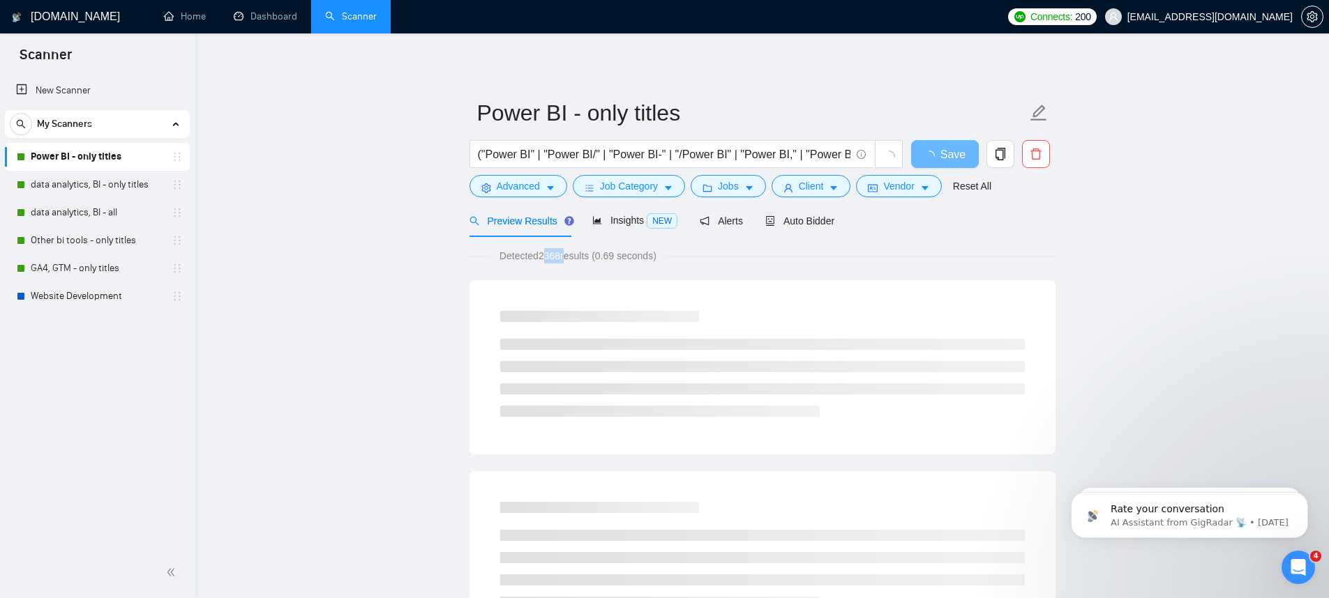
drag, startPoint x: 543, startPoint y: 260, endPoint x: 570, endPoint y: 259, distance: 26.5
click at [570, 259] on span "Detected 2368 results (0.69 seconds)" at bounding box center [578, 255] width 176 height 15
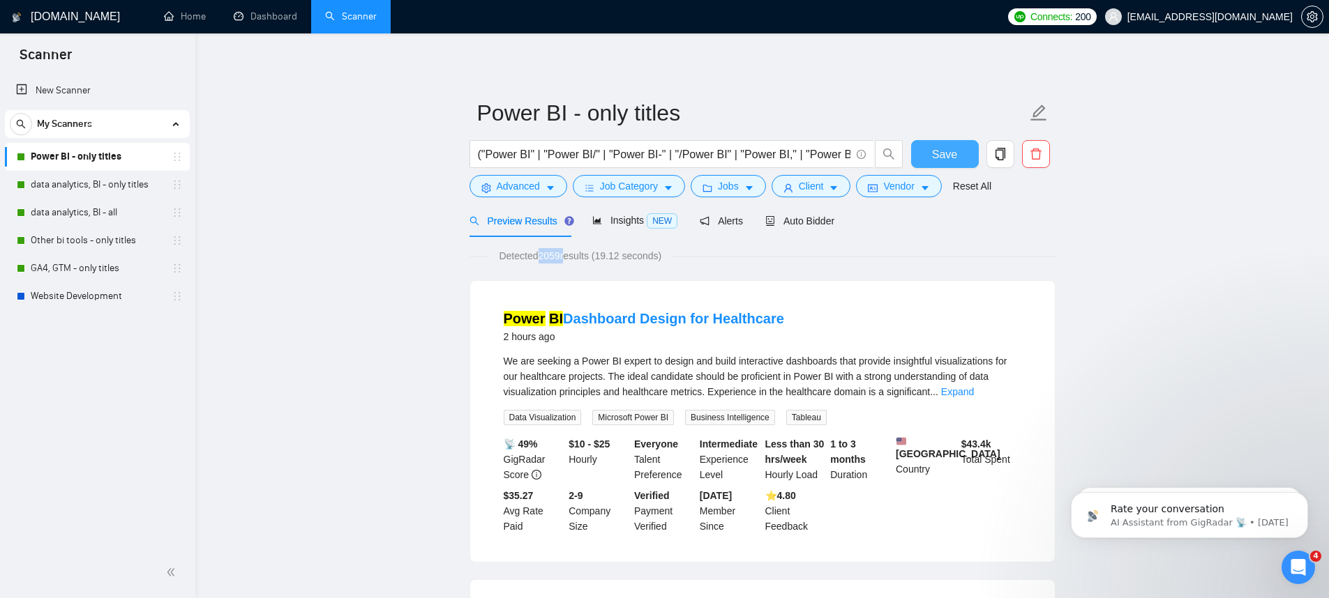
click at [958, 156] on button "Save" at bounding box center [945, 154] width 68 height 28
